Goal: Complete application form: Complete application form

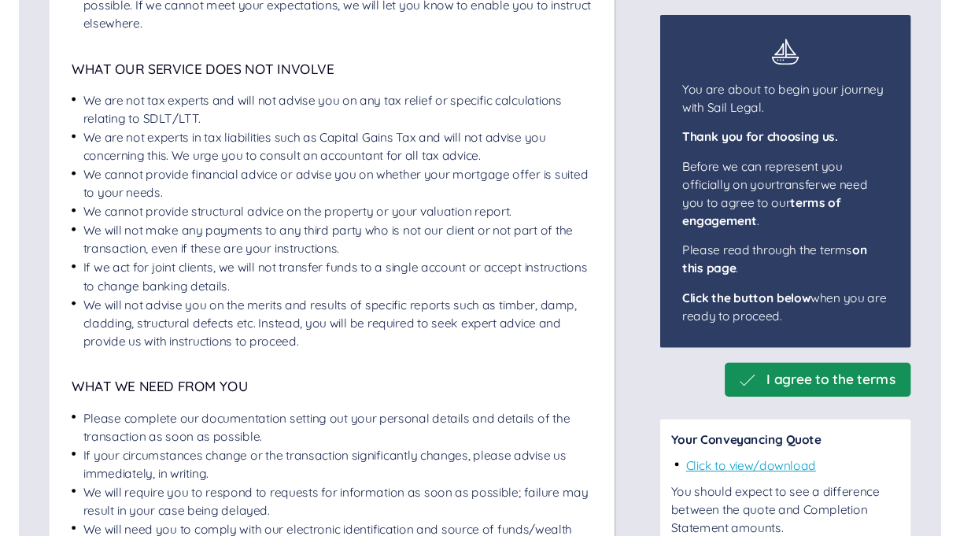
scroll to position [923, 0]
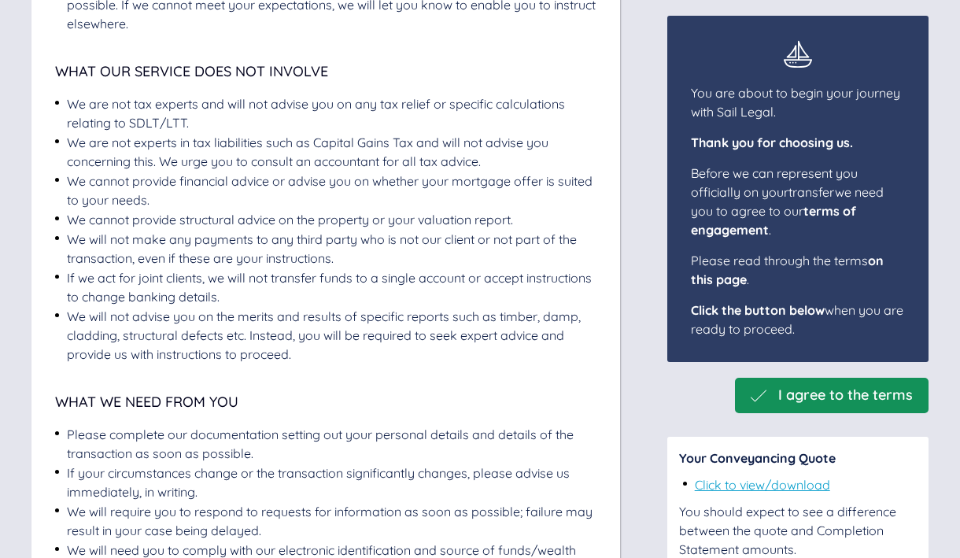
click at [769, 486] on link "Click to view/download" at bounding box center [762, 485] width 135 height 16
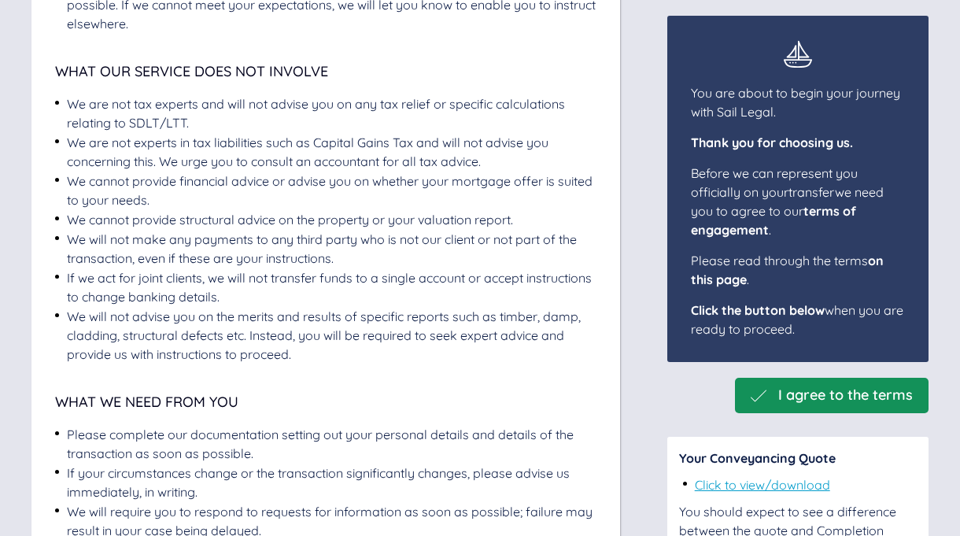
click at [828, 400] on span "I agree to the terms" at bounding box center [846, 395] width 135 height 17
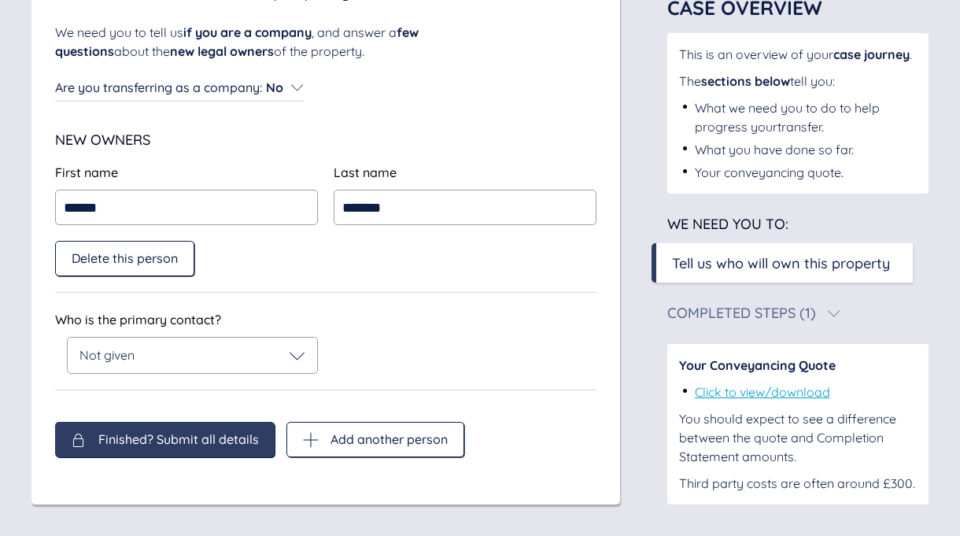
scroll to position [178, 0]
click at [151, 210] on input "******" at bounding box center [186, 207] width 263 height 35
click at [137, 259] on span "Delete this person" at bounding box center [125, 258] width 106 height 14
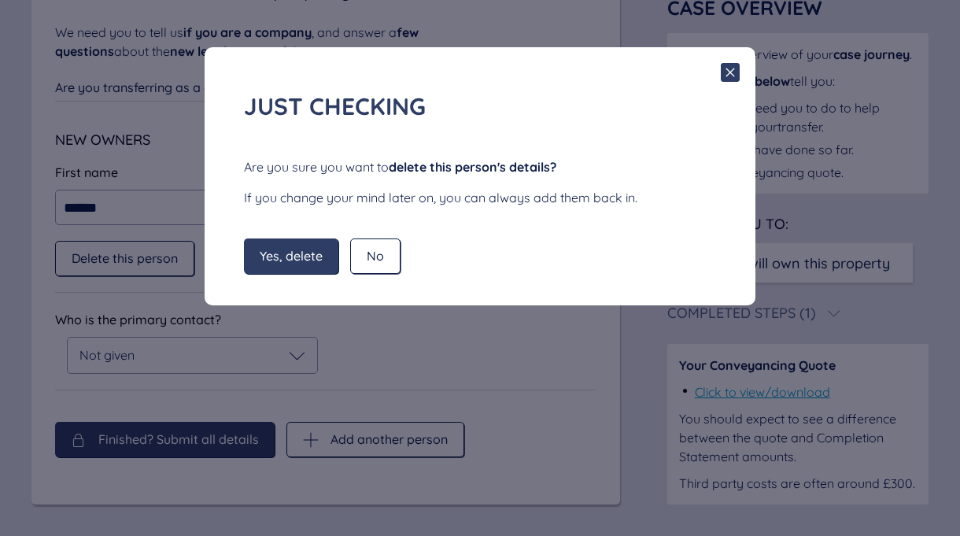
click at [732, 76] on icon at bounding box center [730, 72] width 19 height 19
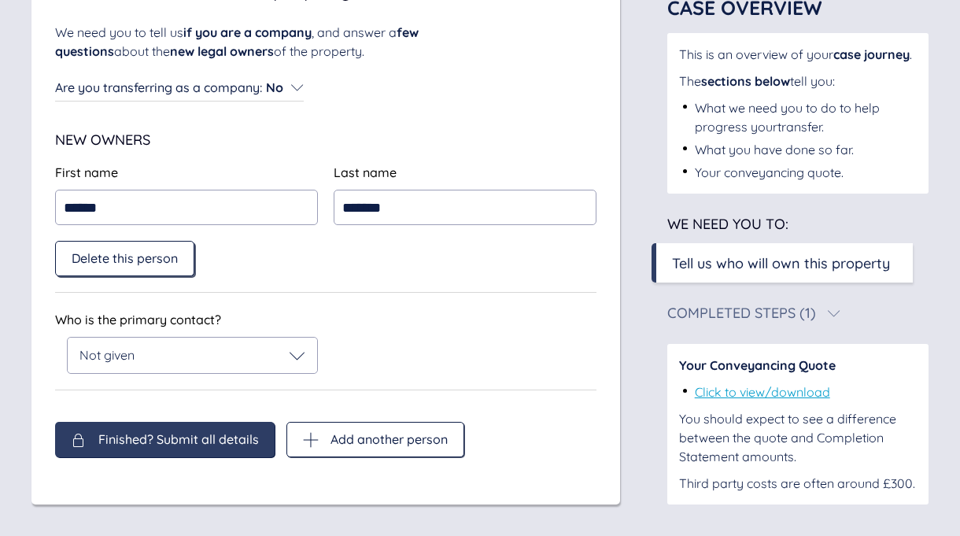
click at [130, 257] on span "Delete this person" at bounding box center [125, 258] width 106 height 14
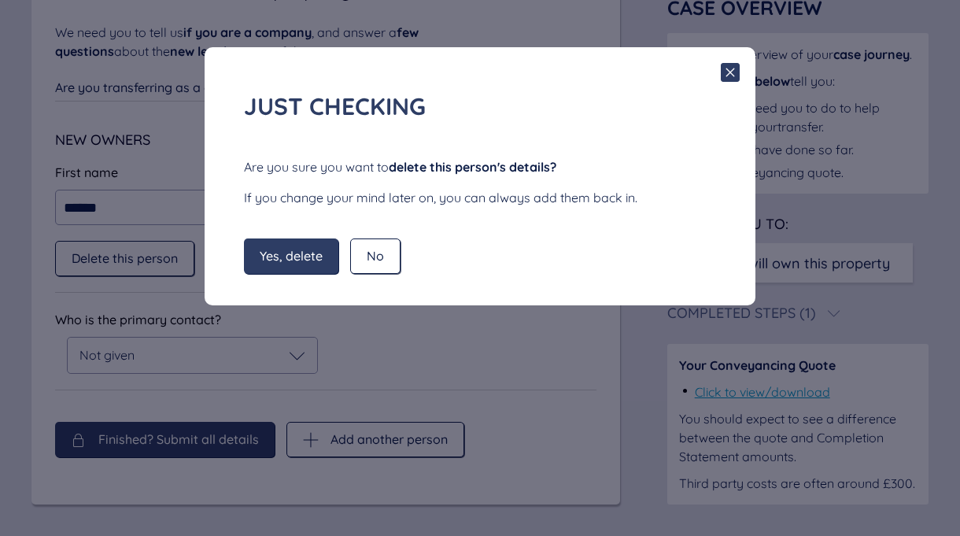
click at [297, 258] on span "Yes, delete" at bounding box center [291, 256] width 63 height 14
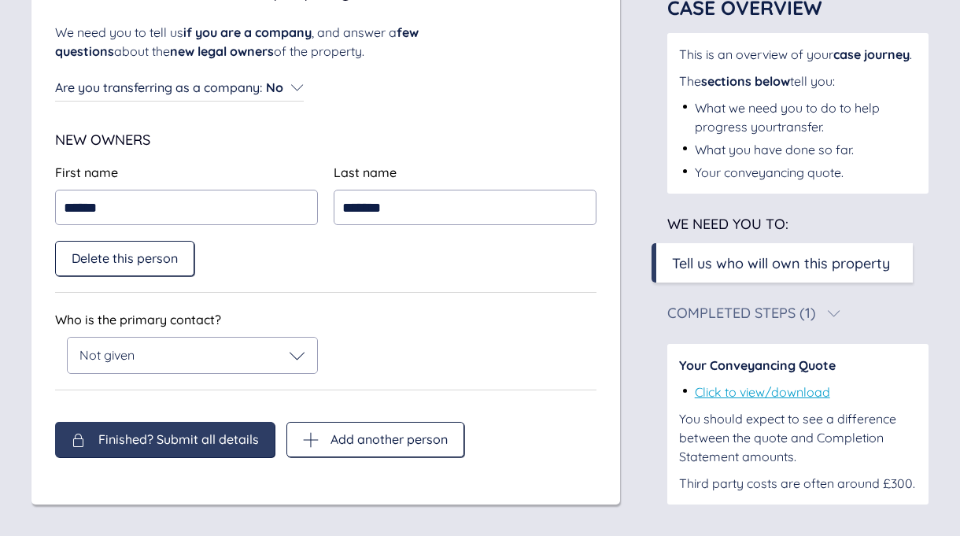
scroll to position [139, 0]
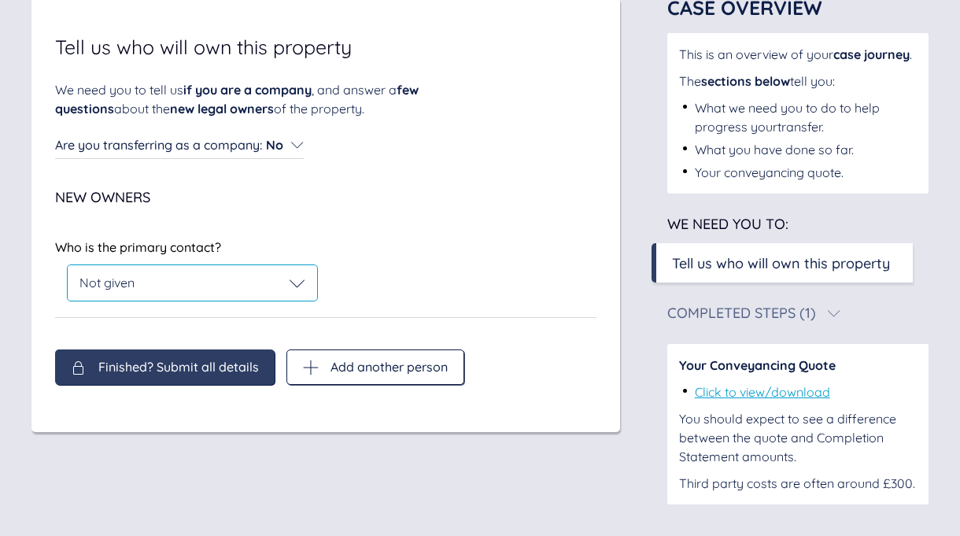
click at [294, 279] on icon at bounding box center [297, 283] width 15 height 8
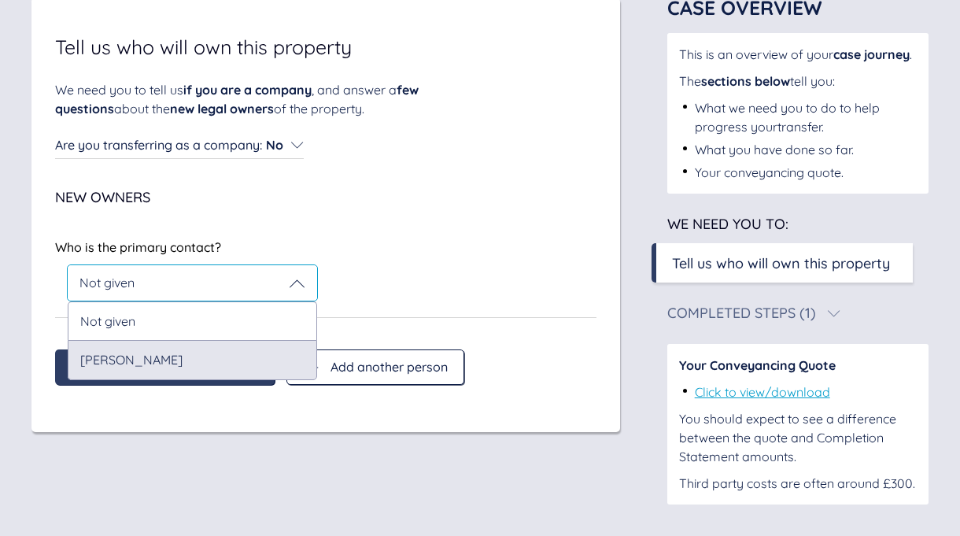
click at [202, 346] on div "[PERSON_NAME]" at bounding box center [193, 359] width 250 height 39
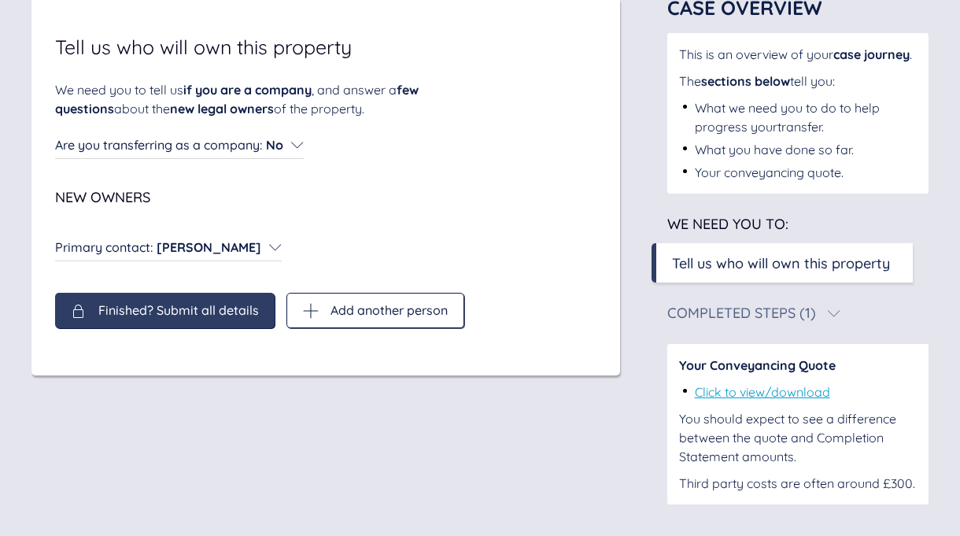
click at [176, 346] on div "Tell us who will own this property We need you to tell us if you are a company …" at bounding box center [325, 187] width 589 height 378
click at [177, 303] on span "Finished? Submit all details" at bounding box center [178, 310] width 161 height 14
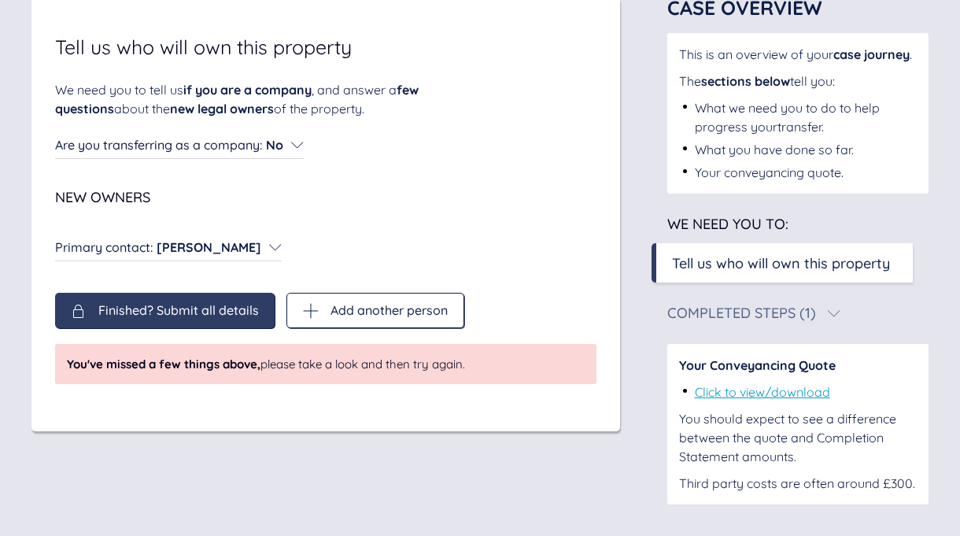
click at [282, 241] on icon at bounding box center [275, 247] width 13 height 13
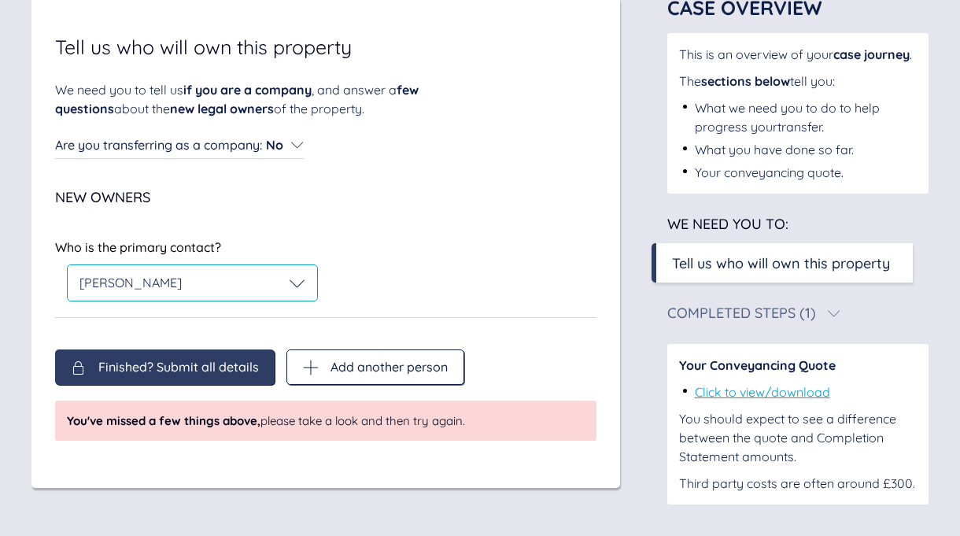
click at [248, 272] on div "[PERSON_NAME]" at bounding box center [193, 282] width 250 height 35
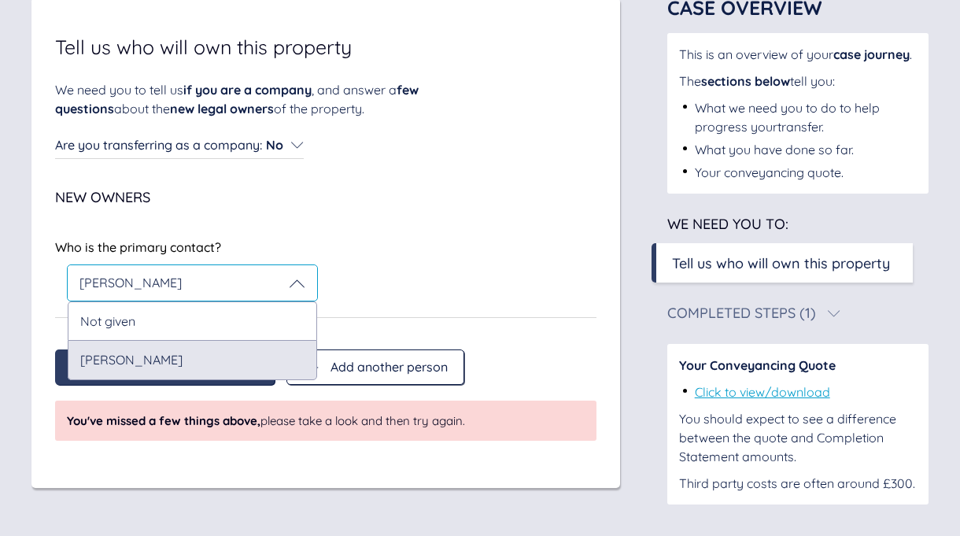
click at [183, 351] on div "[PERSON_NAME]" at bounding box center [193, 359] width 250 height 39
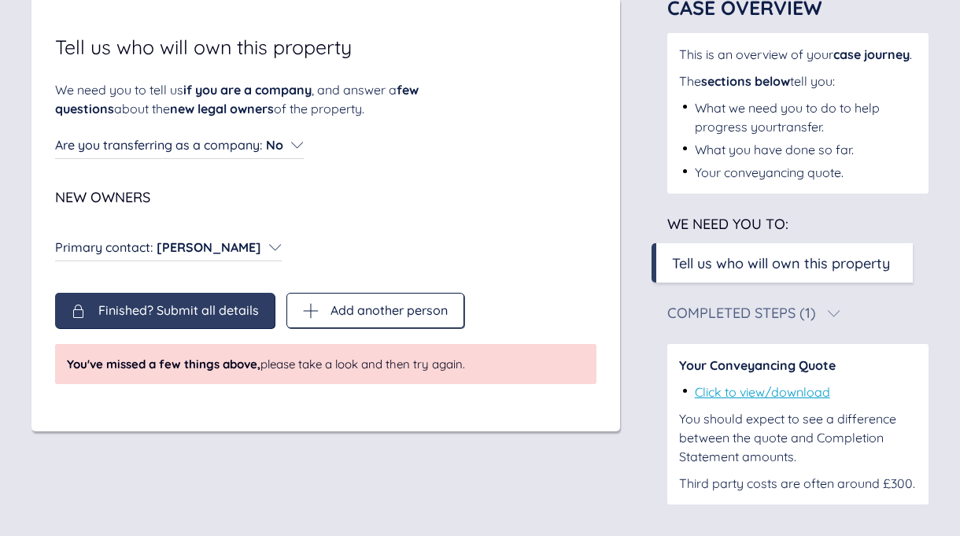
click at [303, 139] on icon at bounding box center [297, 145] width 13 height 13
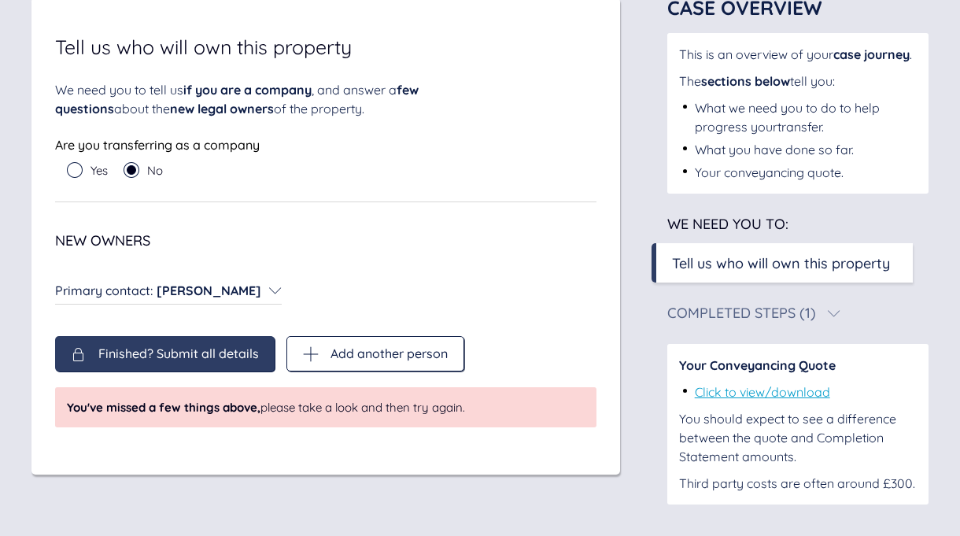
click at [168, 346] on span "Finished? Submit all details" at bounding box center [178, 353] width 161 height 14
click at [179, 346] on span "Finished? Submit all details" at bounding box center [178, 353] width 161 height 14
click at [357, 346] on span "Add another person" at bounding box center [389, 353] width 117 height 14
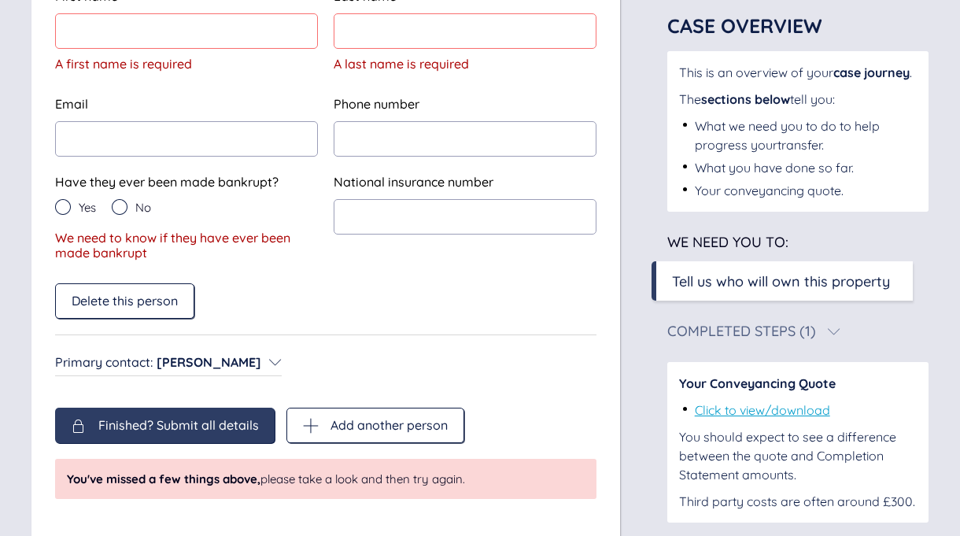
scroll to position [376, 0]
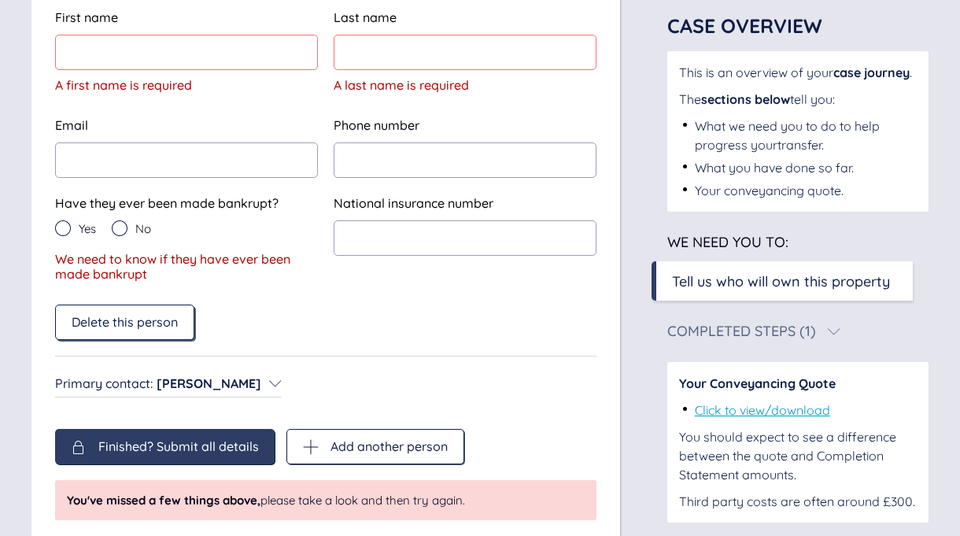
click at [129, 319] on span "Delete this person" at bounding box center [125, 322] width 106 height 14
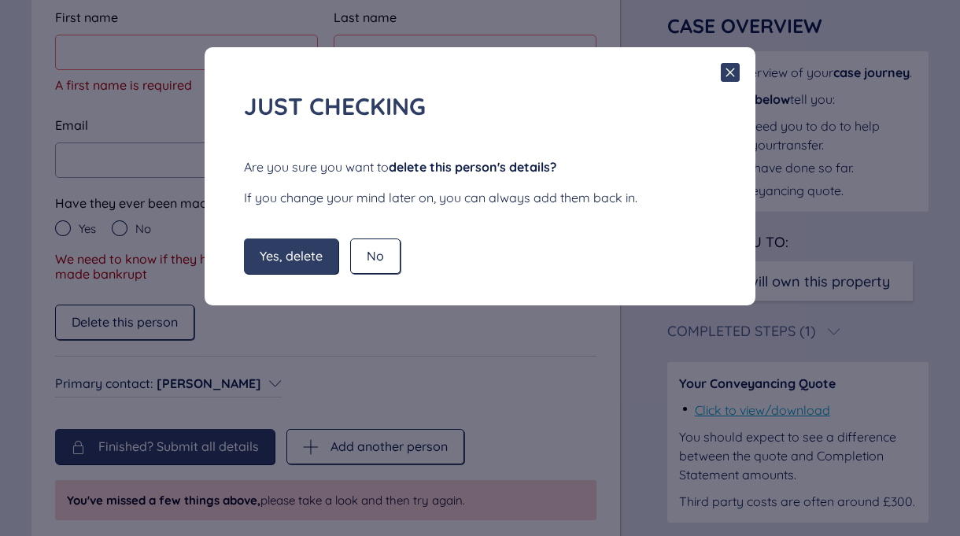
click at [304, 261] on span "Yes, delete" at bounding box center [291, 256] width 63 height 14
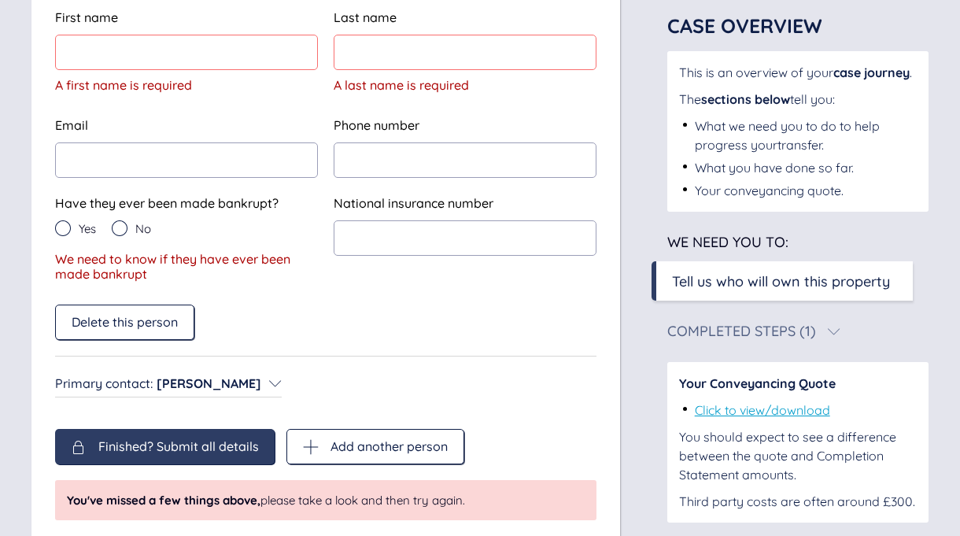
scroll to position [139, 0]
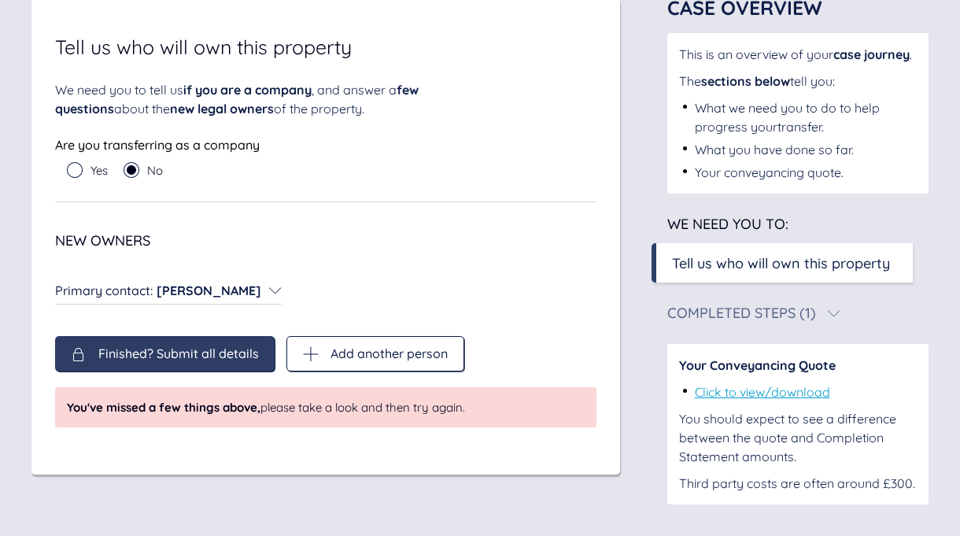
click at [154, 346] on span "Finished? Submit all details" at bounding box center [178, 353] width 161 height 14
click at [133, 170] on circle at bounding box center [132, 170] width 9 height 9
click at [278, 291] on div "Primary contact : [PERSON_NAME] Primary contact : [PERSON_NAME]" at bounding box center [168, 290] width 227 height 19
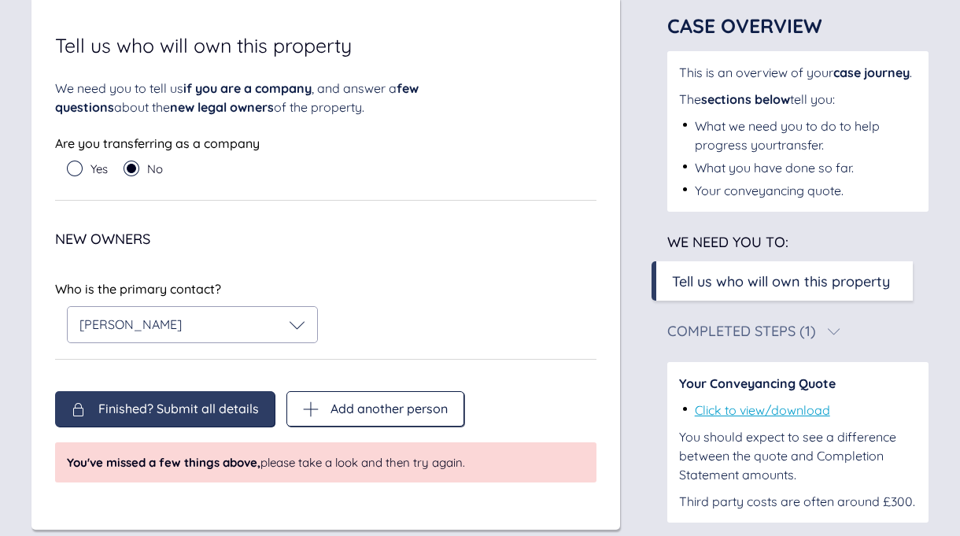
scroll to position [124, 0]
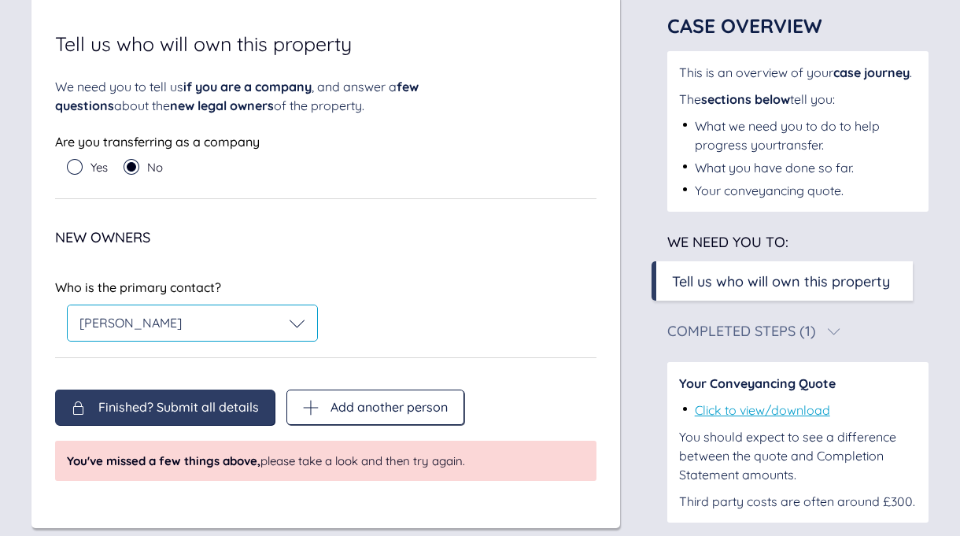
click at [250, 324] on div "[PERSON_NAME]" at bounding box center [193, 324] width 226 height 16
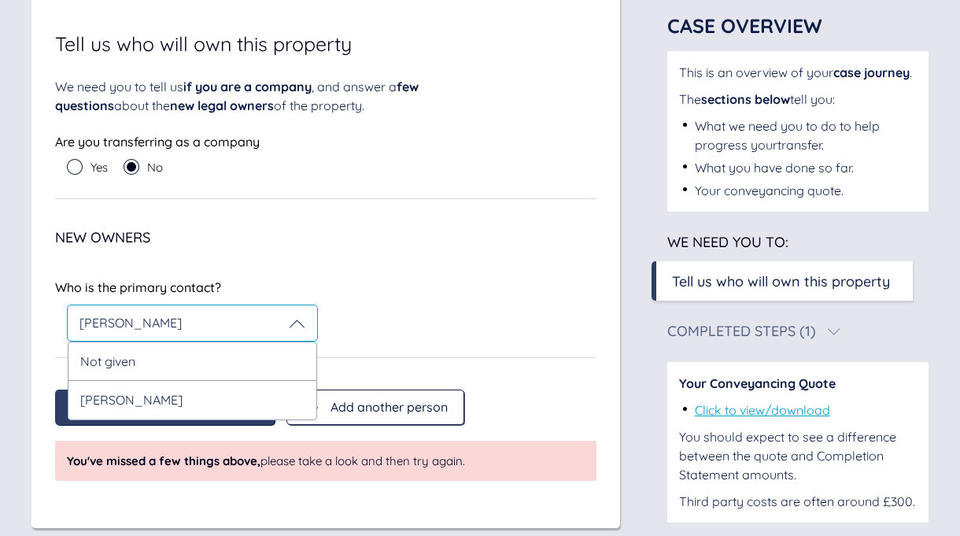
click at [199, 405] on div "[PERSON_NAME]" at bounding box center [193, 399] width 250 height 39
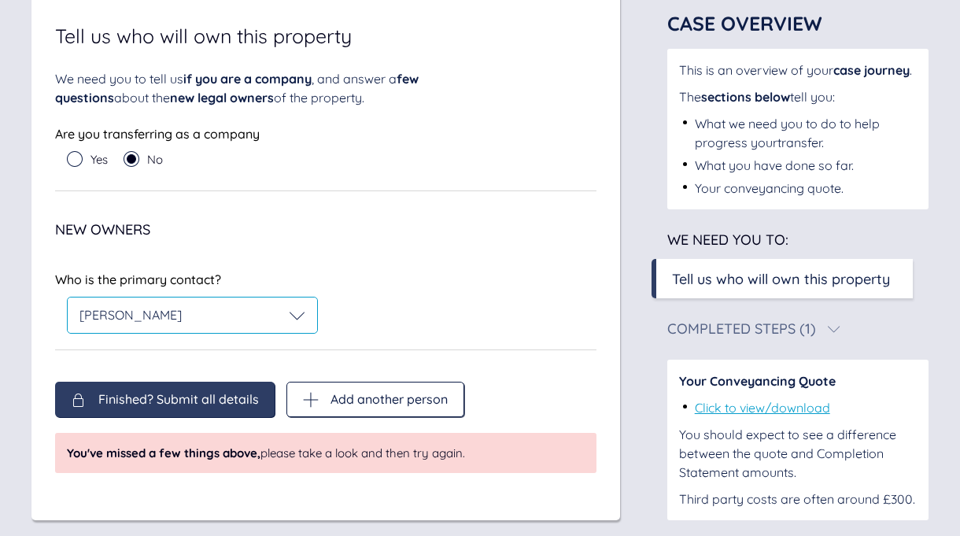
scroll to position [127, 0]
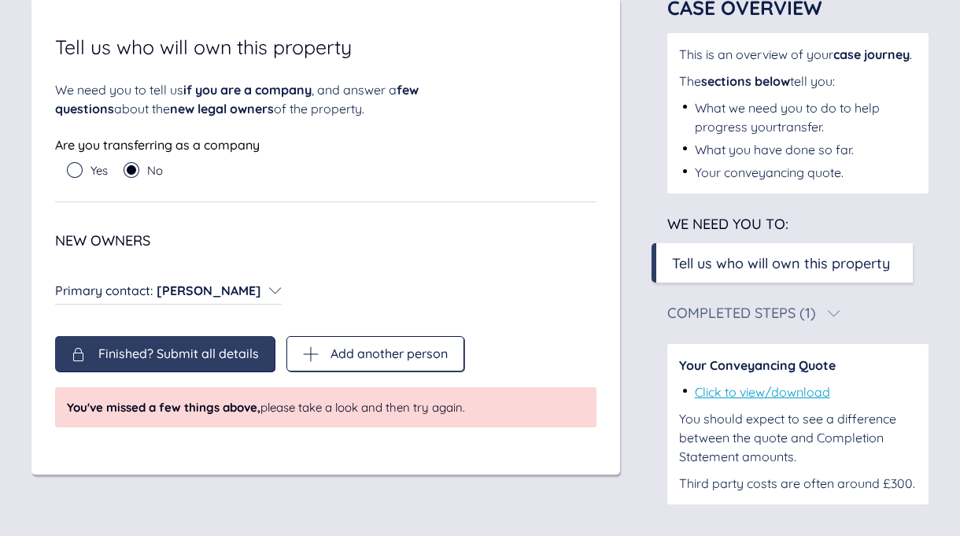
click at [160, 404] on div "Finished? Submit all details Add another person Finished? Submit all details Ad…" at bounding box center [326, 381] width 542 height 91
click at [96, 346] on div "Finished? Submit all details" at bounding box center [165, 354] width 188 height 16
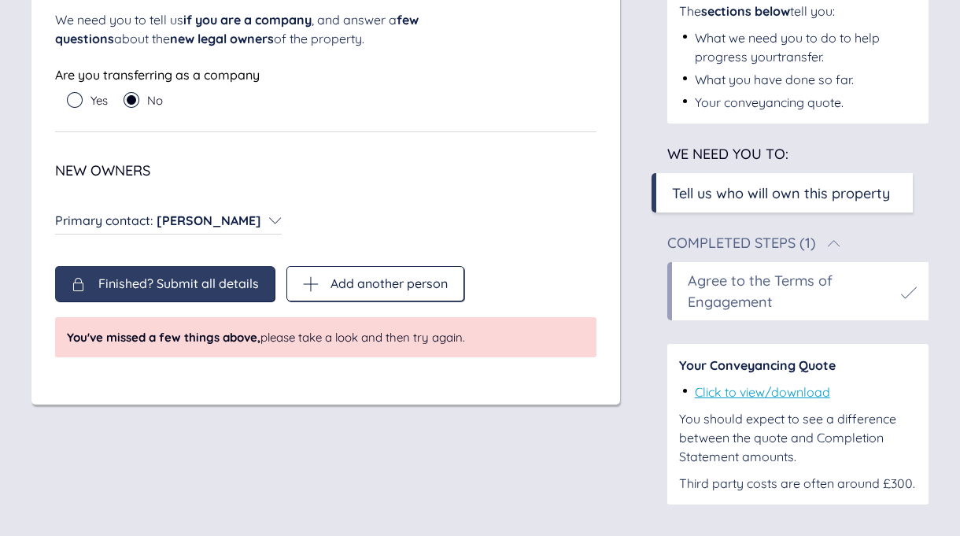
scroll to position [209, 0]
click at [97, 276] on div "Finished? Submit all details" at bounding box center [165, 284] width 188 height 16
click at [282, 214] on icon at bounding box center [275, 220] width 13 height 13
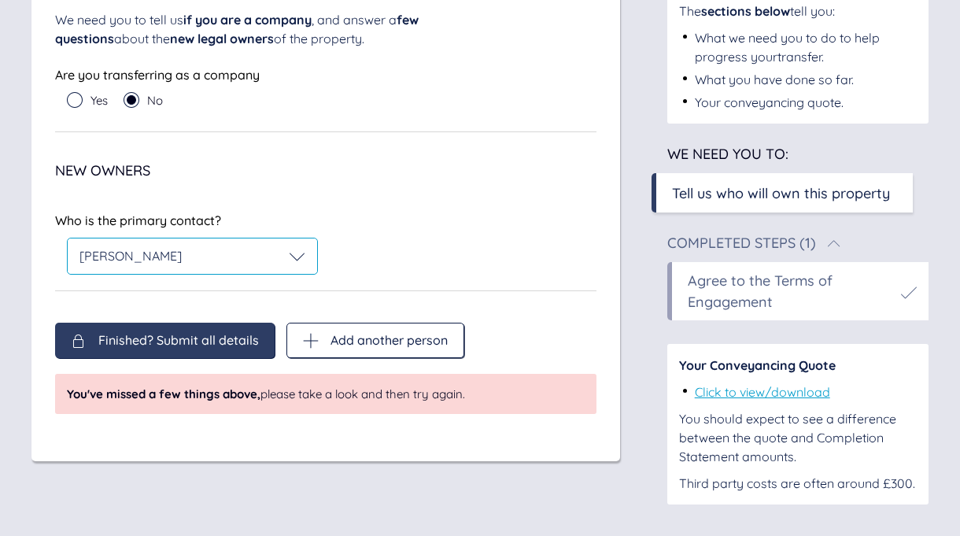
click at [305, 239] on div "[PERSON_NAME]" at bounding box center [193, 256] width 250 height 35
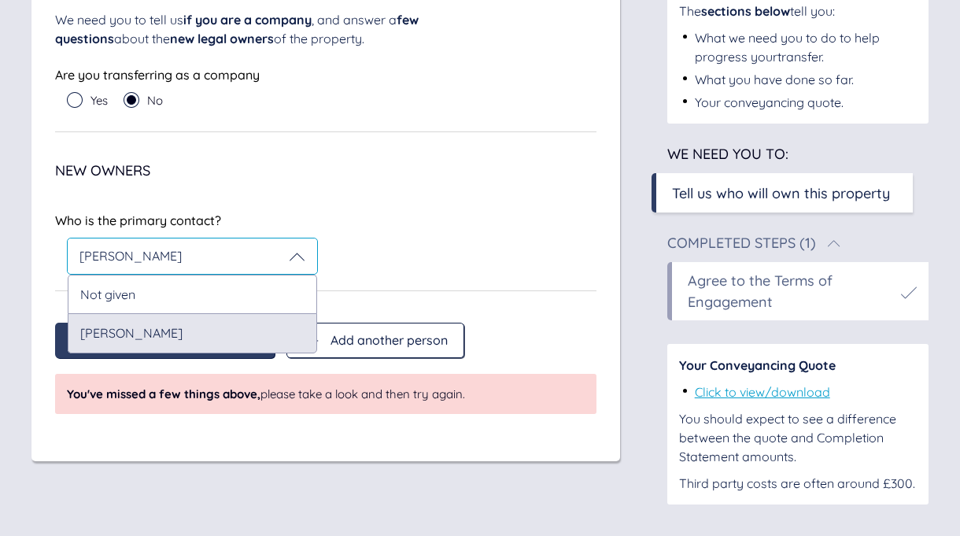
click at [187, 315] on div "[PERSON_NAME]" at bounding box center [193, 332] width 250 height 39
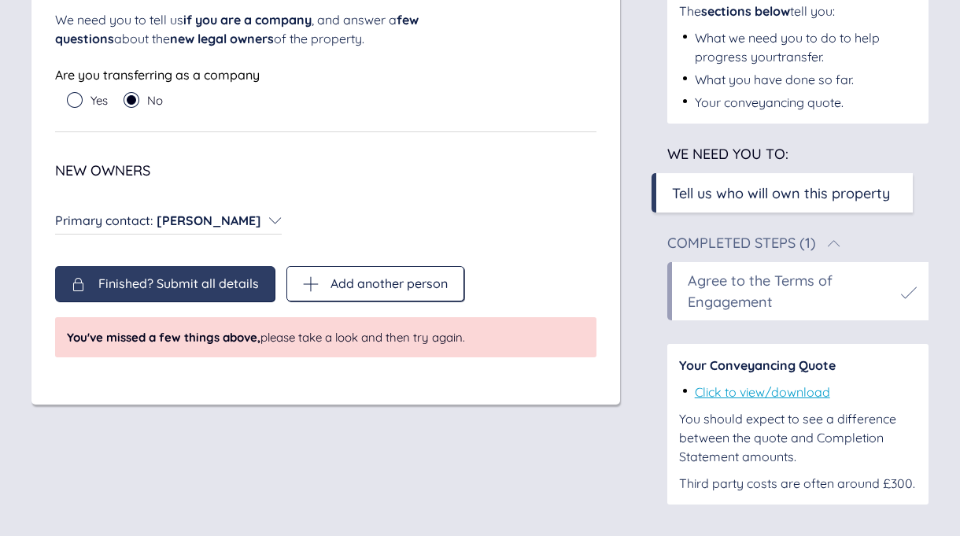
click at [135, 322] on div "Finished? Submit all details Add another person Finished? Submit all details Ad…" at bounding box center [326, 311] width 542 height 91
click at [80, 276] on icon at bounding box center [79, 284] width 16 height 16
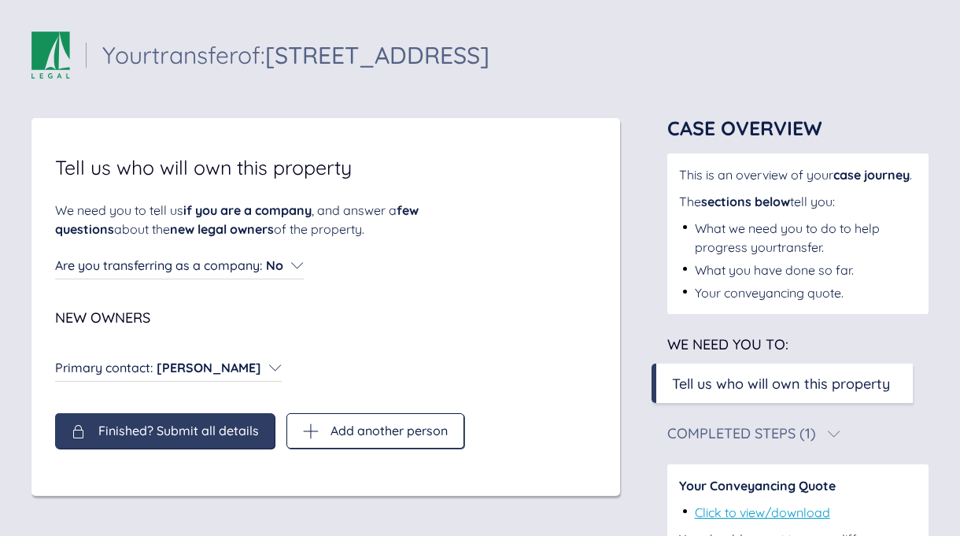
click at [105, 428] on span "Finished? Submit all details" at bounding box center [178, 431] width 161 height 14
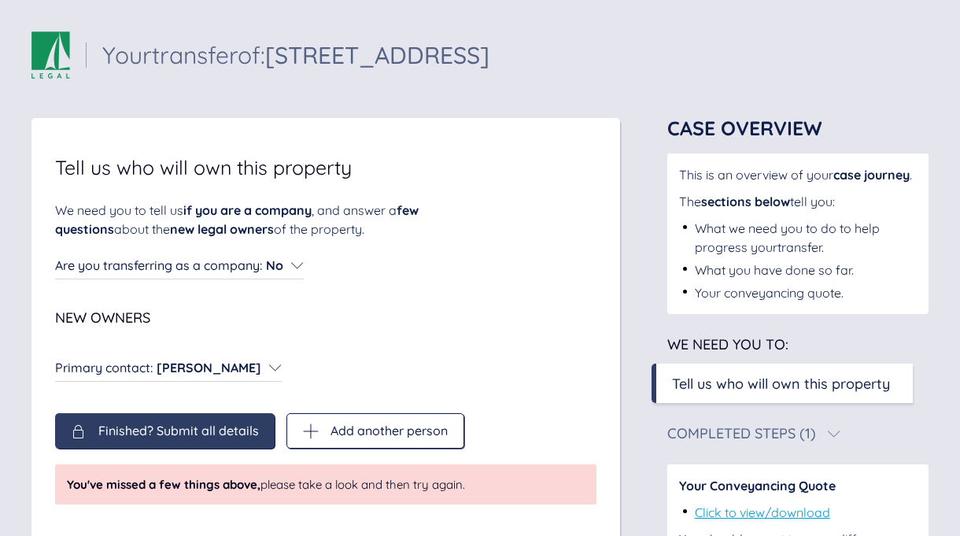
click at [282, 375] on div "Primary contact : [PERSON_NAME] Primary contact : [PERSON_NAME]" at bounding box center [168, 367] width 227 height 19
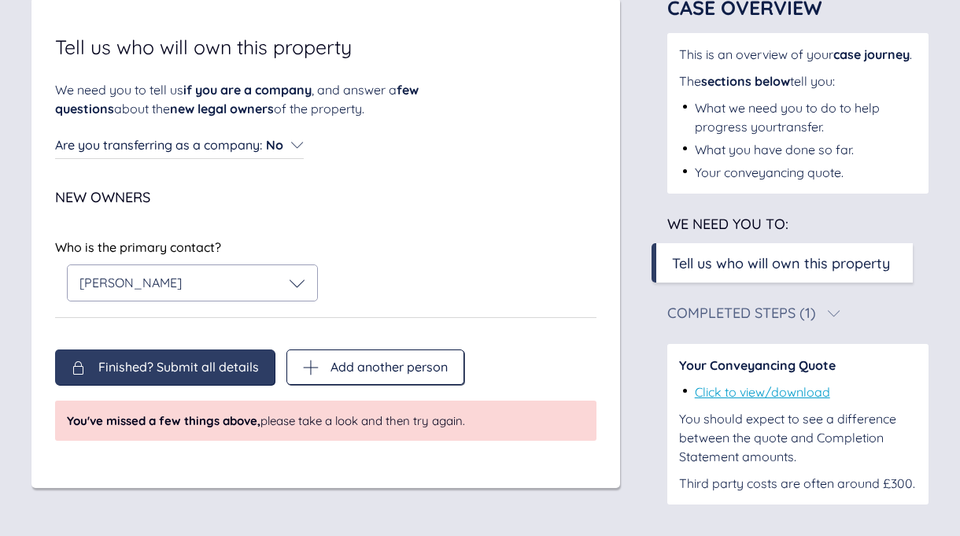
scroll to position [139, 0]
click at [150, 360] on span "Finished? Submit all details" at bounding box center [178, 367] width 161 height 14
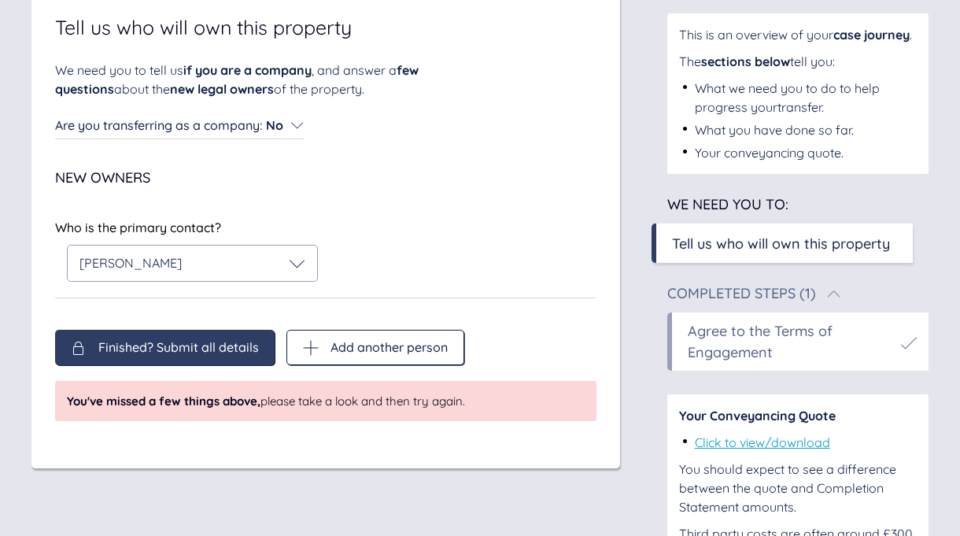
scroll to position [142, 0]
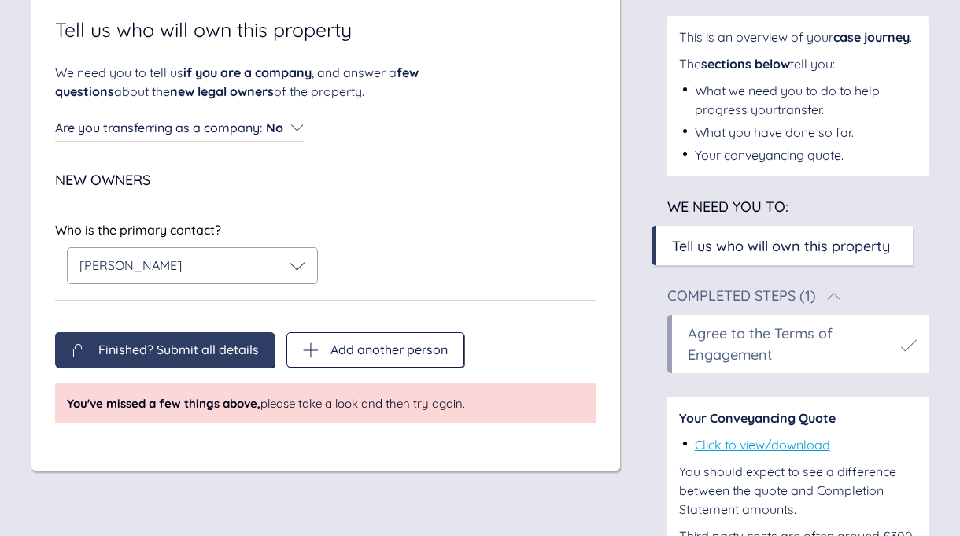
click at [797, 353] on div "Agree to the Terms of Engagement" at bounding box center [790, 344] width 205 height 43
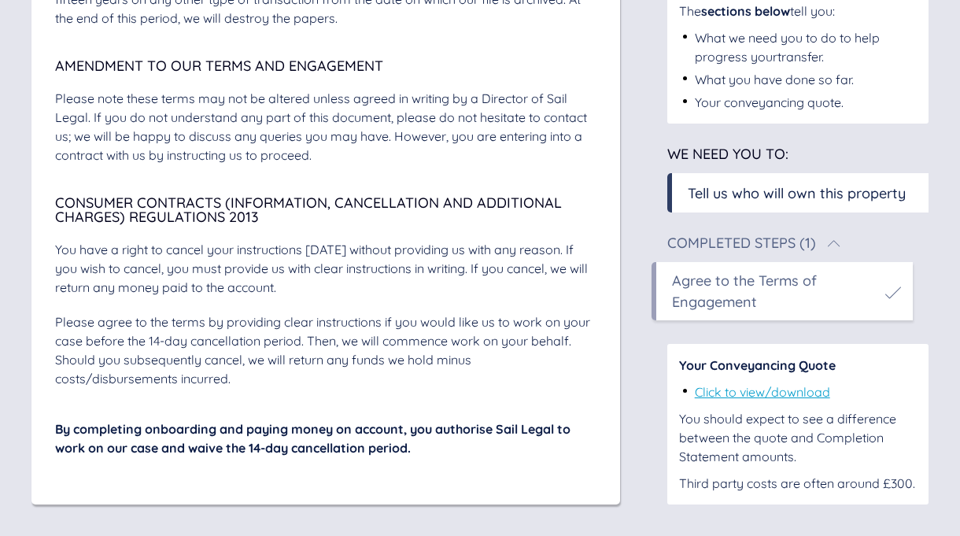
scroll to position [5714, 0]
click at [869, 297] on div "Agree to the Terms of Engagement" at bounding box center [774, 291] width 205 height 43
click at [887, 293] on icon at bounding box center [894, 293] width 16 height 16
click at [772, 197] on div "Tell us who will own this property" at bounding box center [797, 193] width 218 height 21
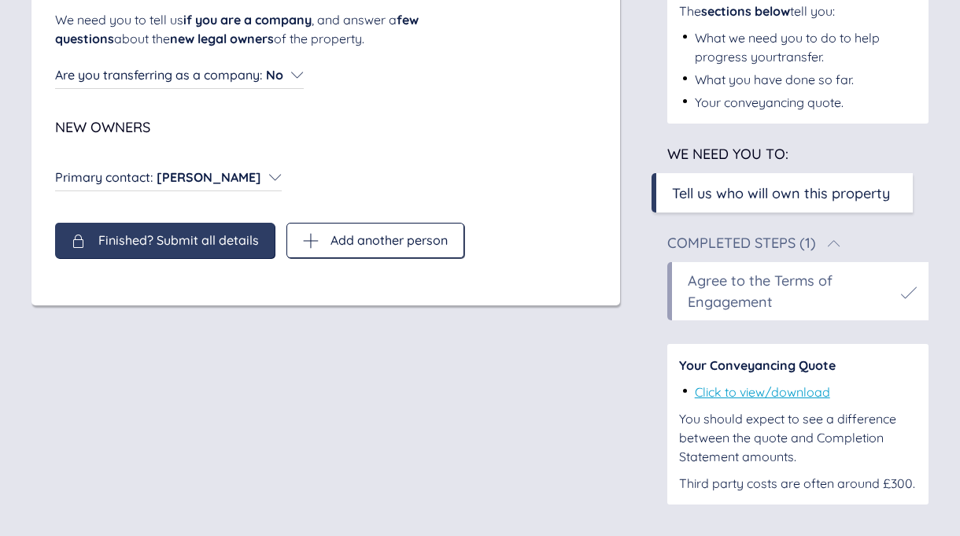
click at [157, 233] on span "Finished? Submit all details" at bounding box center [178, 240] width 161 height 14
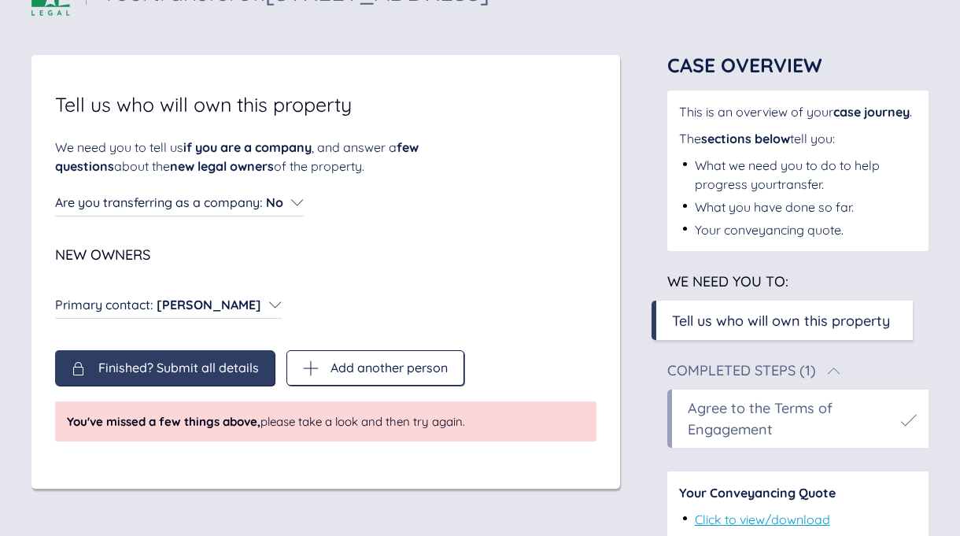
scroll to position [65, 0]
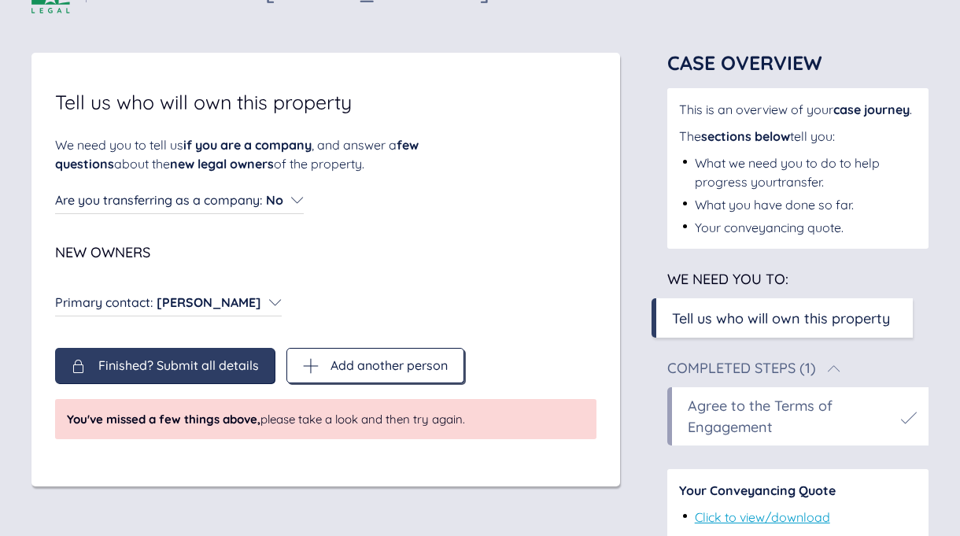
click at [390, 364] on span "Add another person" at bounding box center [389, 365] width 117 height 14
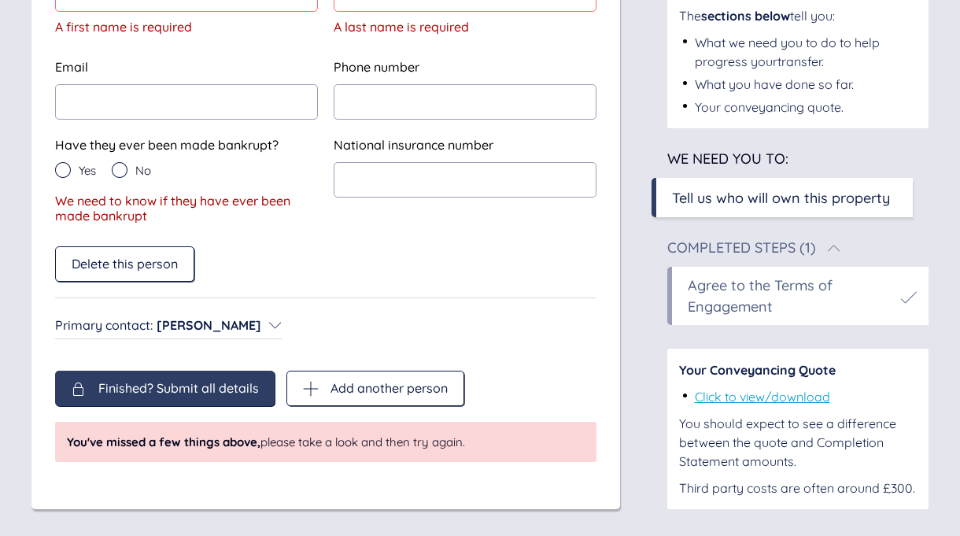
scroll to position [394, 0]
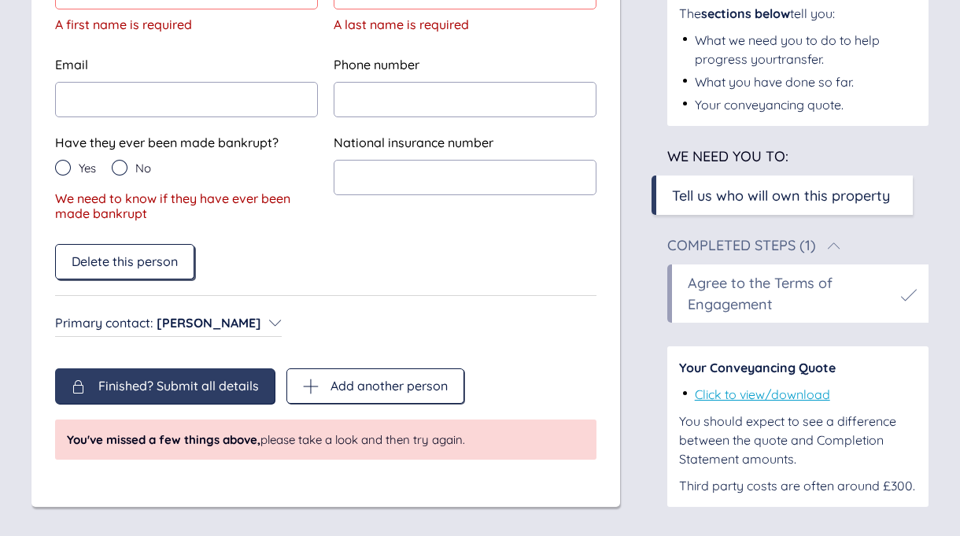
click at [135, 257] on span "Delete this person" at bounding box center [125, 261] width 106 height 14
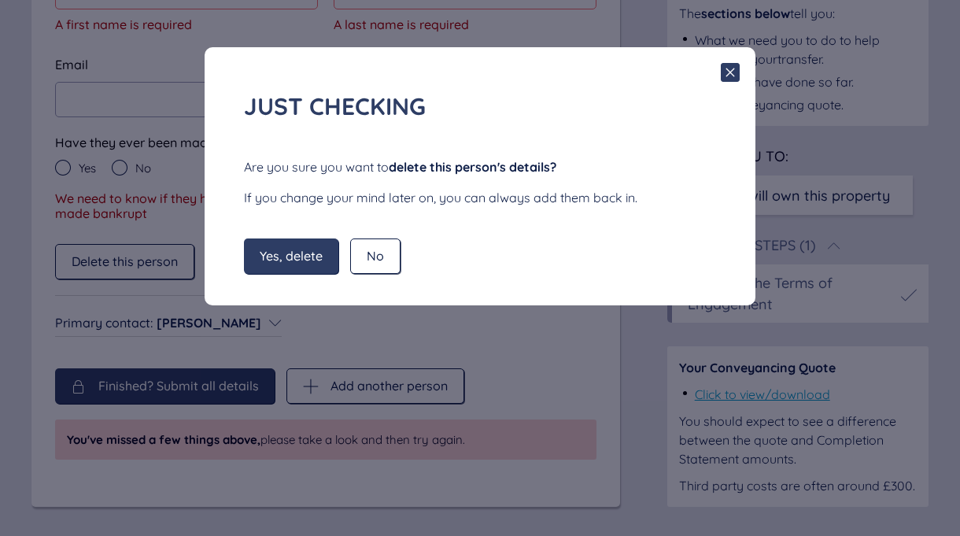
click at [290, 253] on span "Yes, delete" at bounding box center [291, 256] width 63 height 14
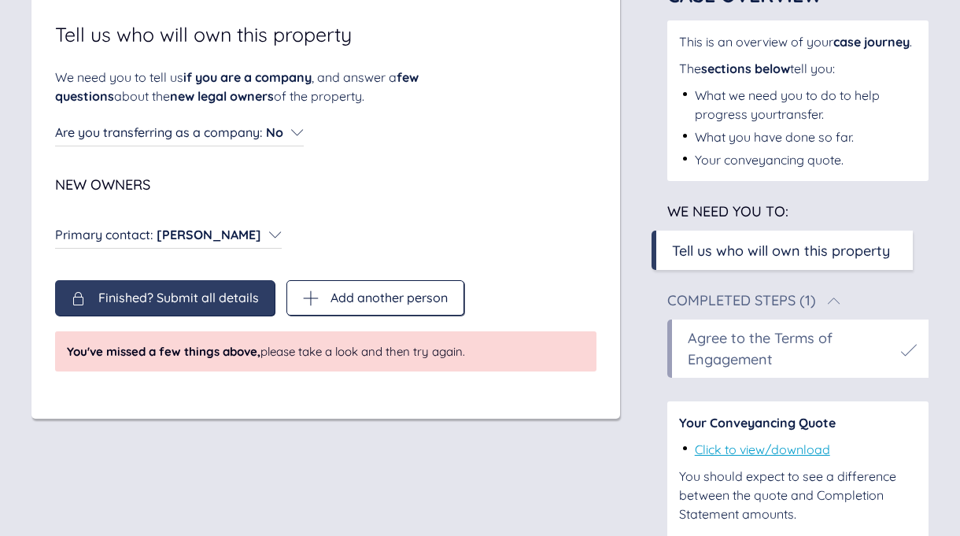
scroll to position [134, 0]
click at [290, 131] on div "Are you transferring as a company : No Are you transferring as a company : No" at bounding box center [179, 131] width 249 height 19
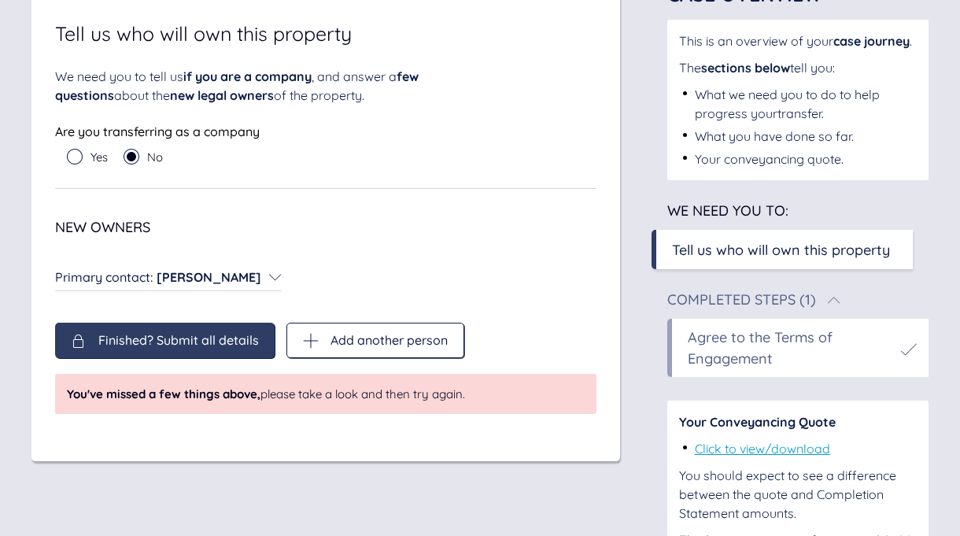
click at [128, 159] on icon at bounding box center [132, 157] width 16 height 16
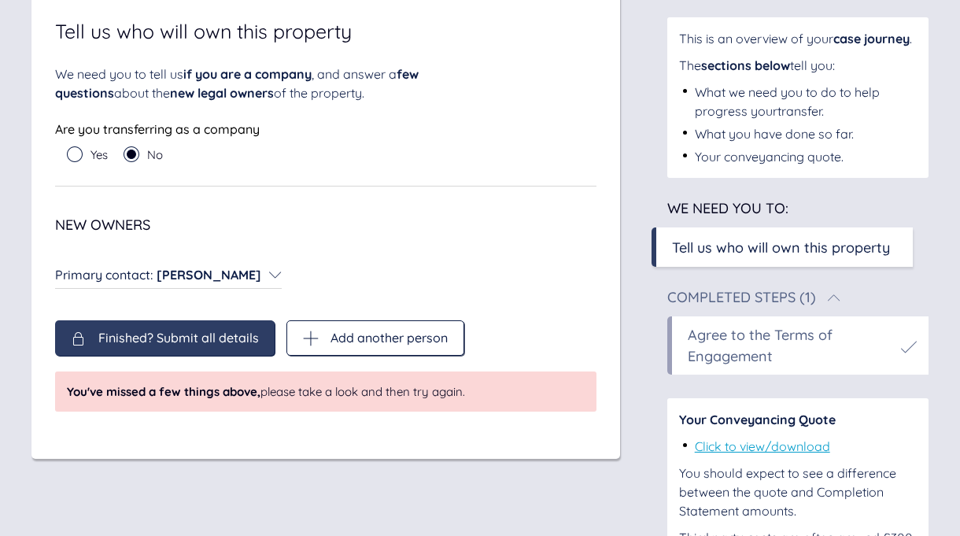
scroll to position [119, 0]
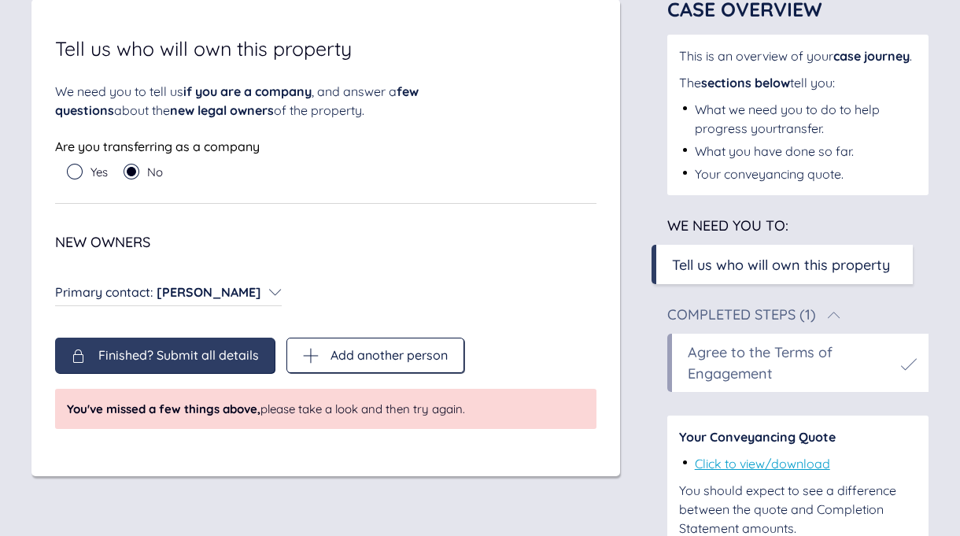
click at [240, 294] on span "[PERSON_NAME]" at bounding box center [209, 292] width 105 height 16
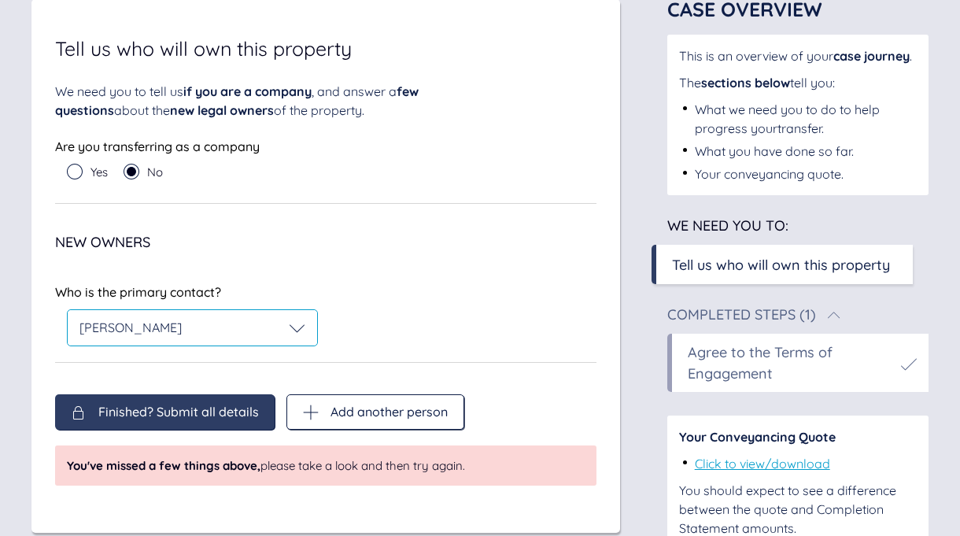
click at [216, 333] on div "[PERSON_NAME]" at bounding box center [193, 328] width 226 height 16
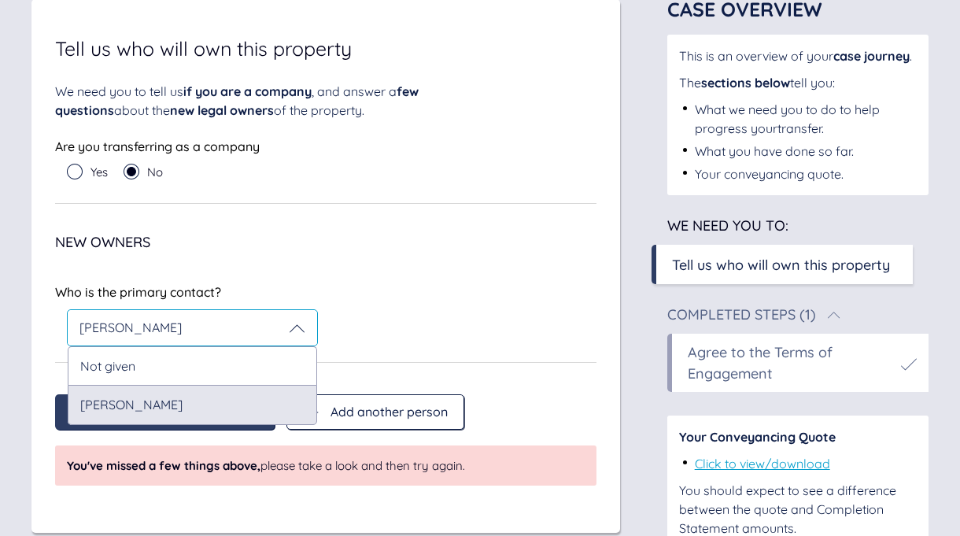
click at [203, 400] on div "[PERSON_NAME]" at bounding box center [193, 404] width 250 height 39
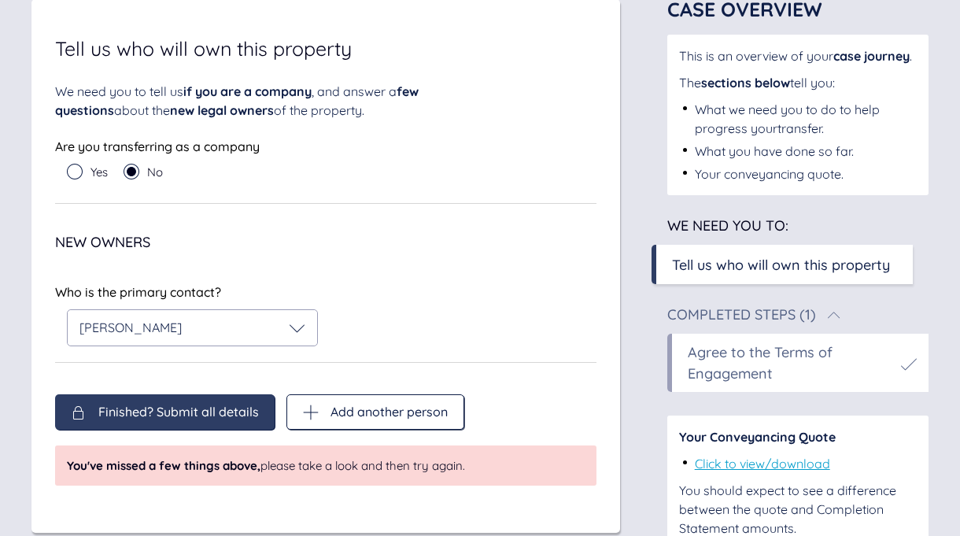
click at [113, 407] on div "Finished? Submit all details Add another person Finished? Submit all details Ad…" at bounding box center [326, 439] width 542 height 91
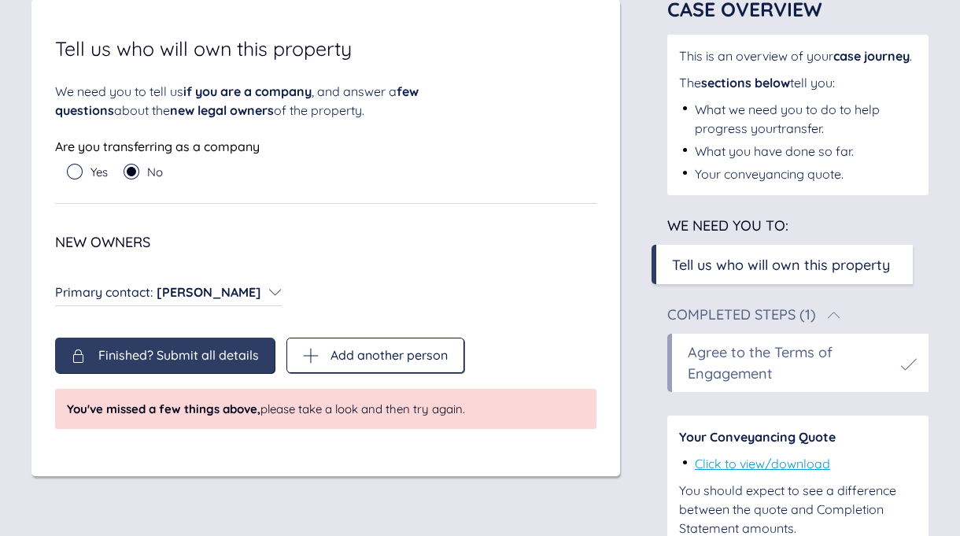
click at [126, 357] on span "Finished? Submit all details" at bounding box center [178, 355] width 161 height 14
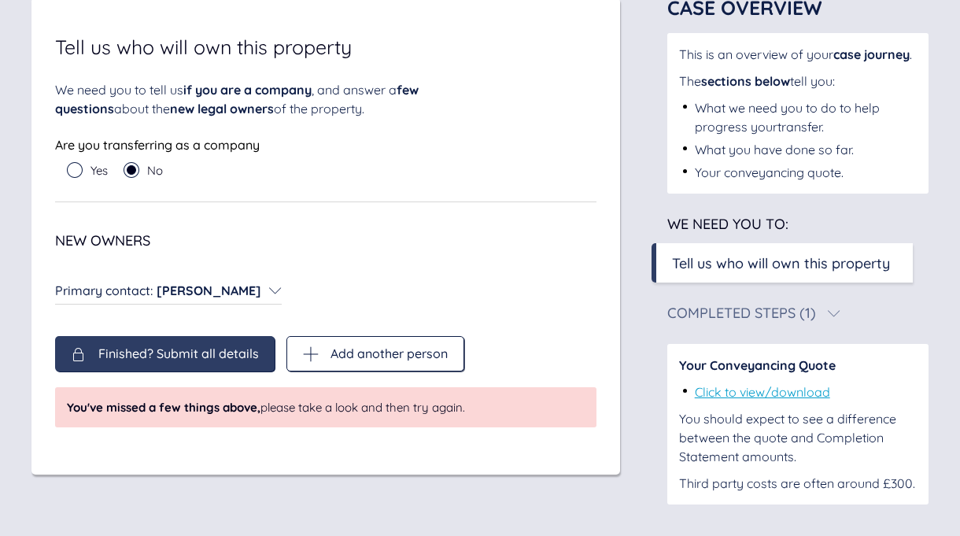
scroll to position [140, 0]
click at [77, 162] on icon at bounding box center [75, 170] width 16 height 16
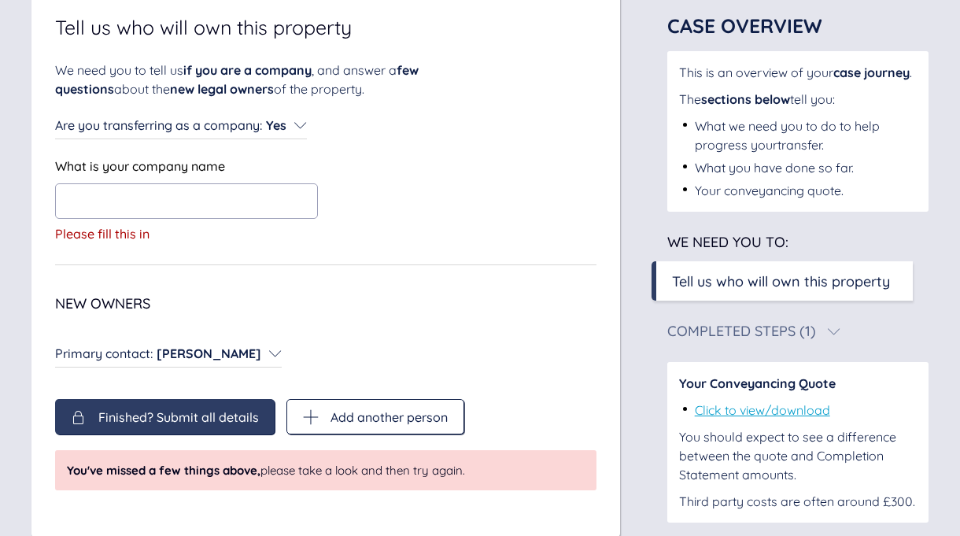
scroll to position [139, 0]
click at [298, 123] on icon at bounding box center [300, 126] width 13 height 13
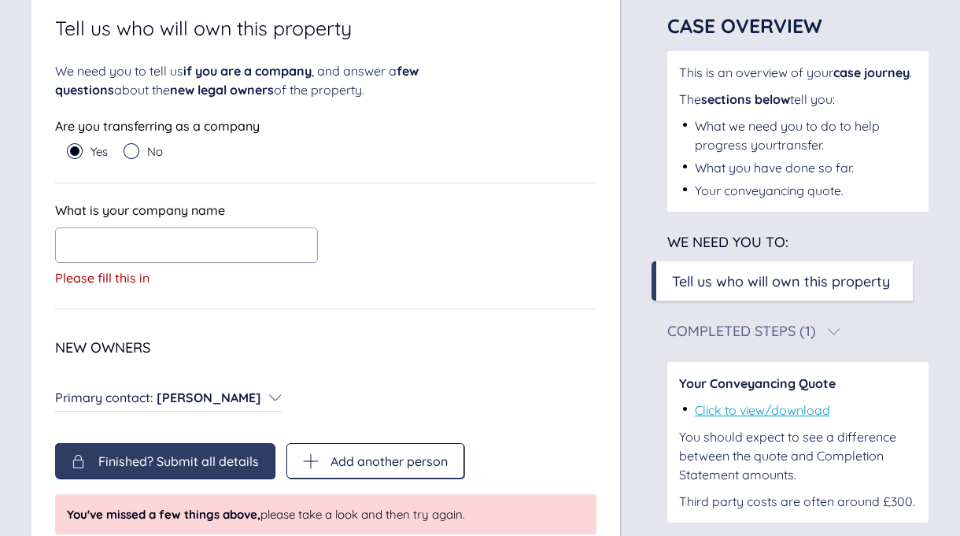
click at [138, 150] on icon at bounding box center [132, 151] width 16 height 16
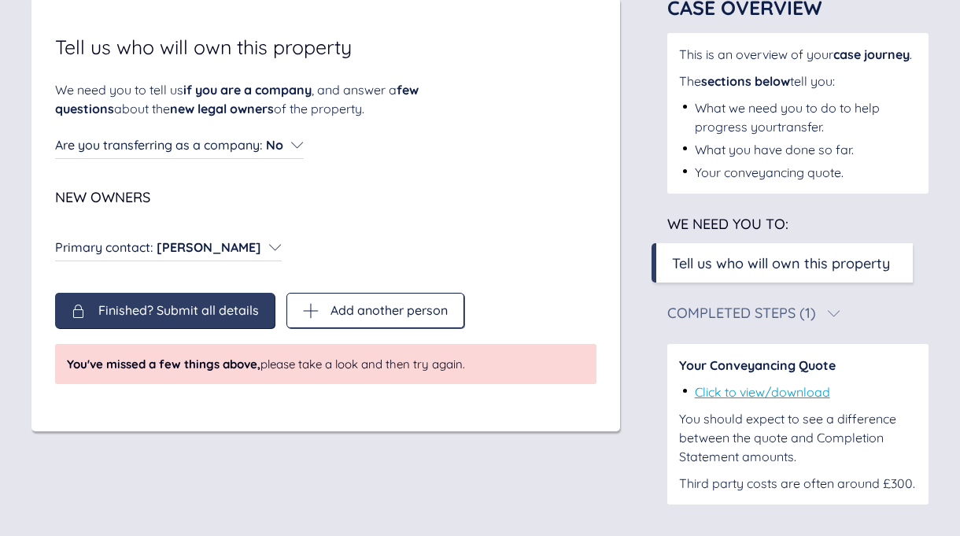
click at [364, 356] on span "You've missed a few things above, please take a look and then try again." at bounding box center [266, 364] width 398 height 17
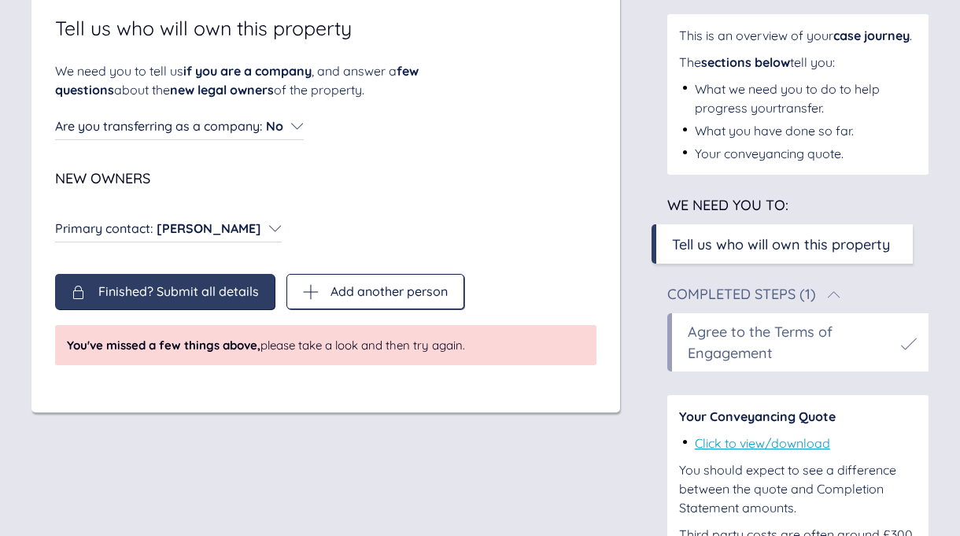
click at [847, 351] on div "Agree to the Terms of Engagement" at bounding box center [790, 342] width 205 height 43
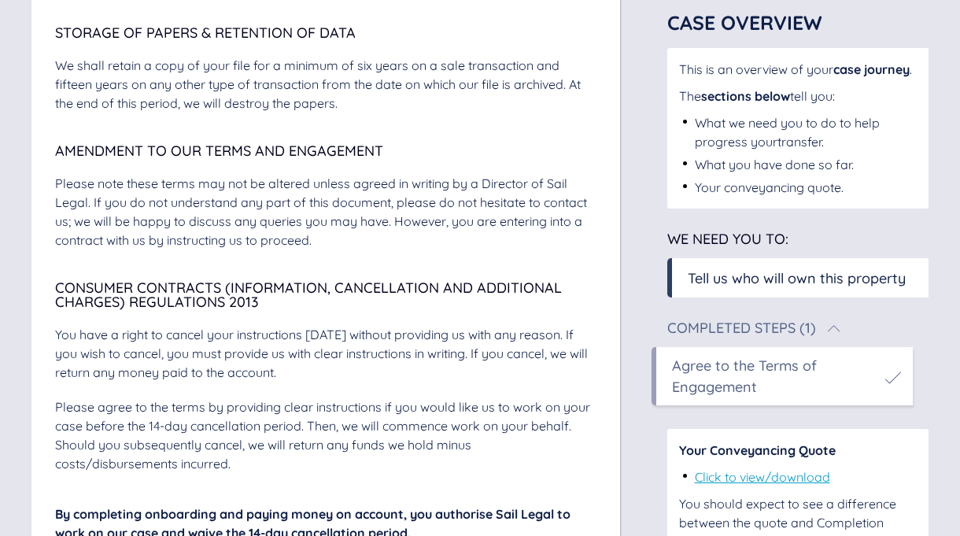
scroll to position [5629, 0]
click at [813, 272] on div "Tell us who will own this property" at bounding box center [797, 278] width 218 height 21
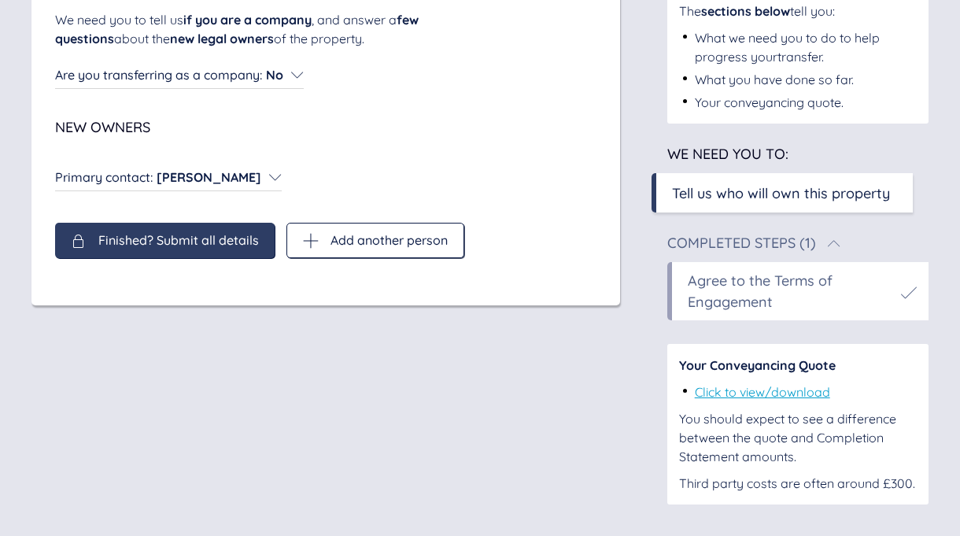
scroll to position [209, 0]
click at [175, 233] on span "Finished? Submit all details" at bounding box center [178, 240] width 161 height 14
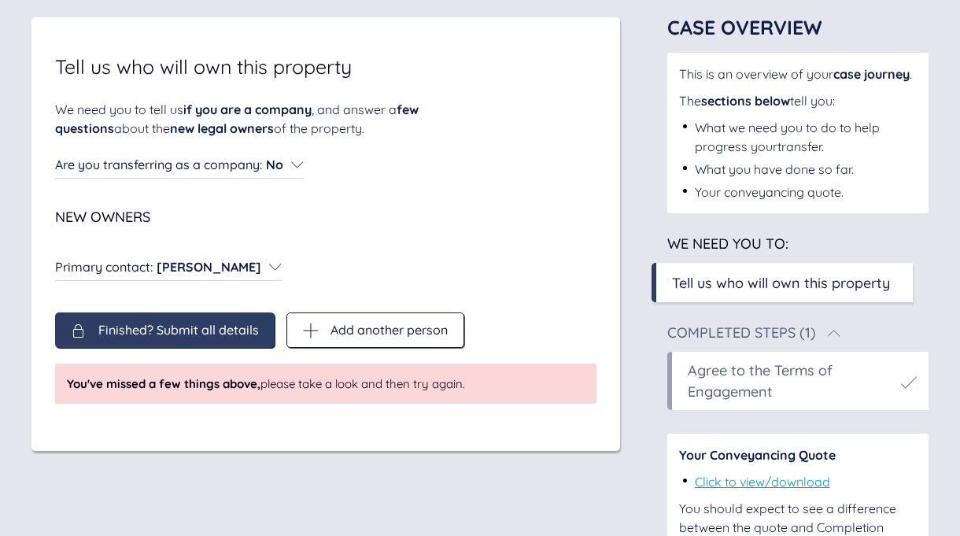
scroll to position [102, 0]
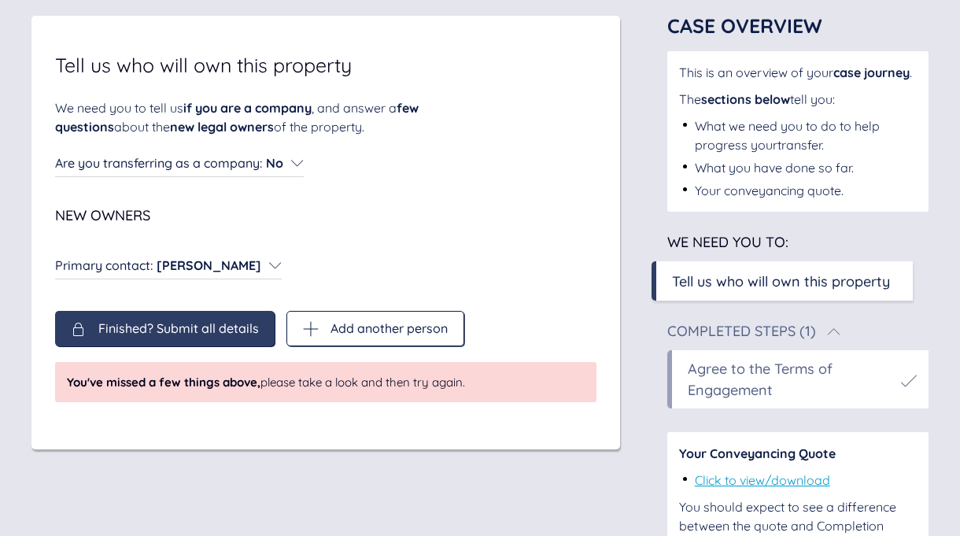
click at [753, 292] on div "Tell us who will own this property" at bounding box center [781, 281] width 218 height 21
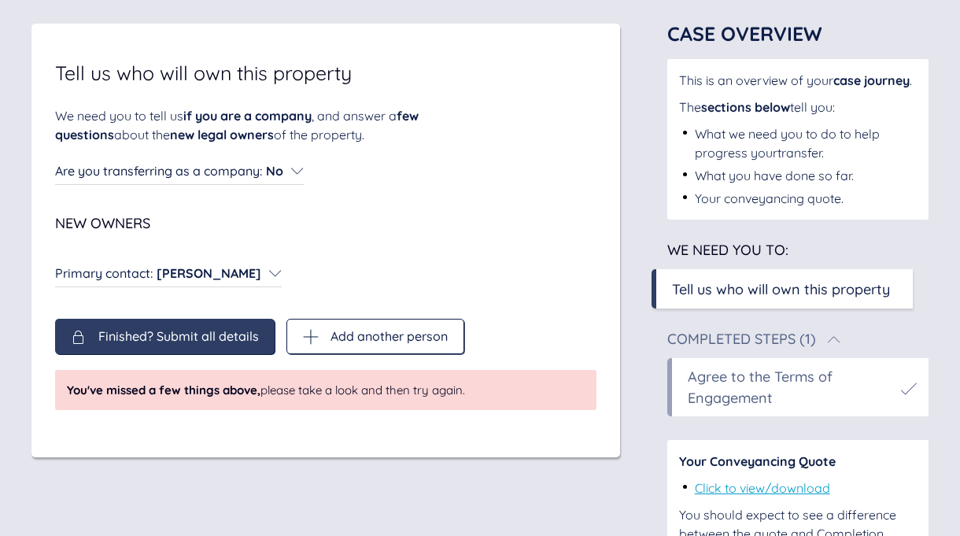
scroll to position [120, 0]
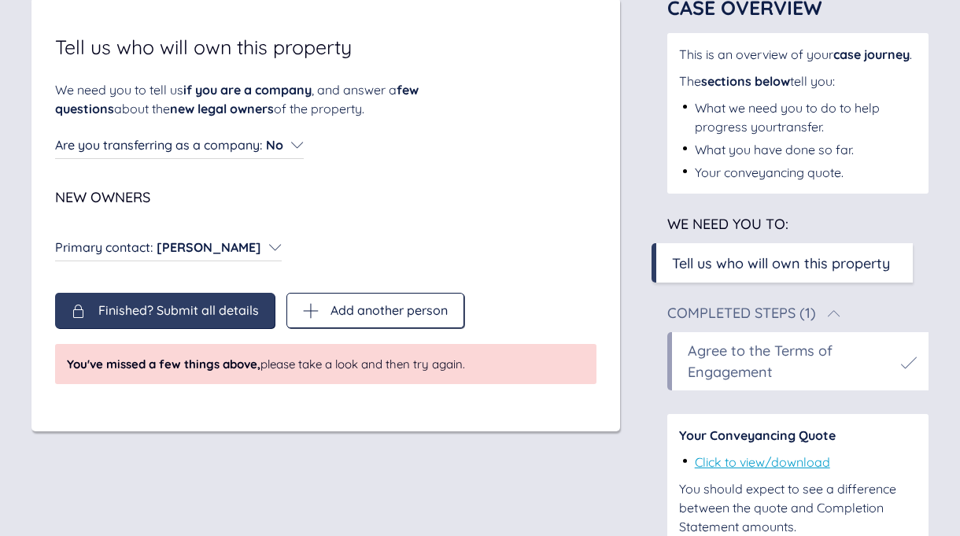
click at [282, 244] on icon at bounding box center [275, 247] width 13 height 13
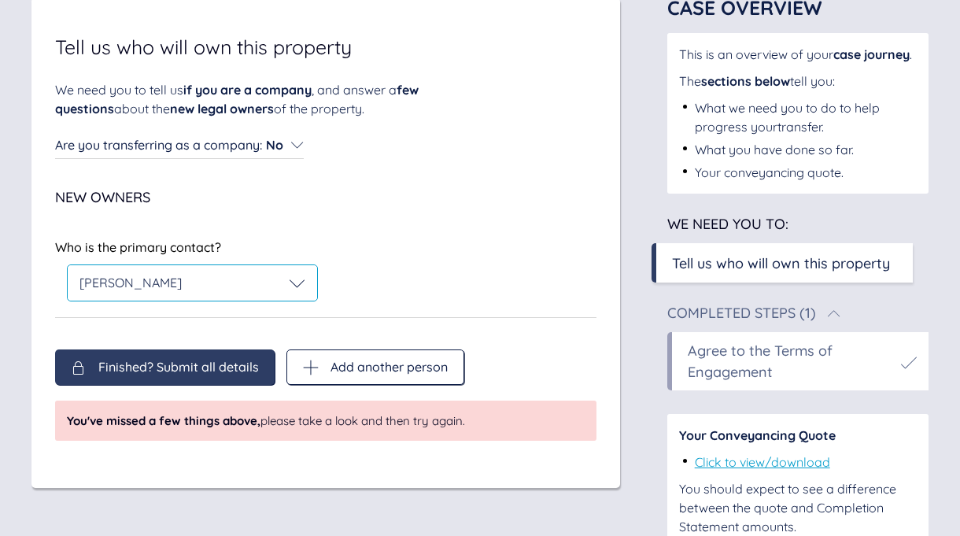
click at [213, 281] on div "[PERSON_NAME]" at bounding box center [193, 284] width 226 height 16
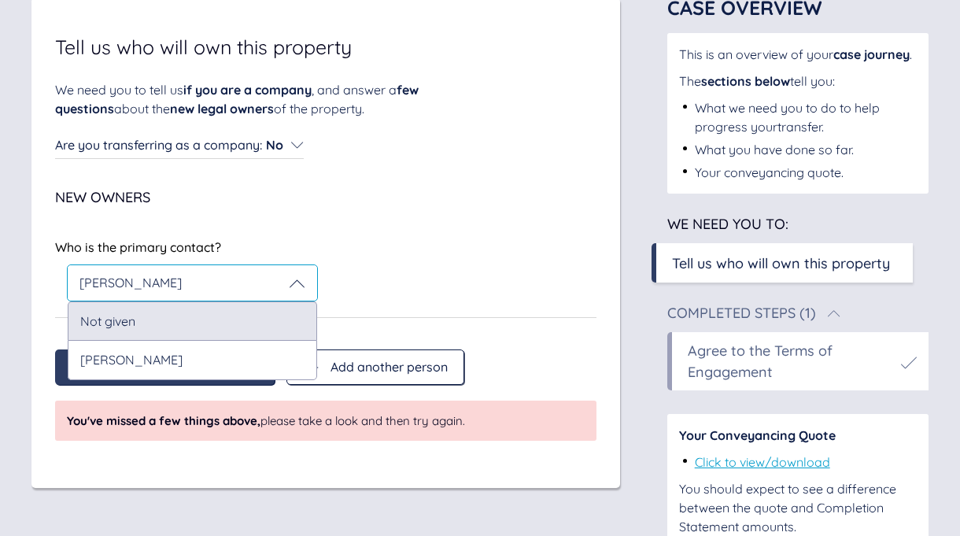
click at [183, 309] on div "Not given" at bounding box center [193, 321] width 250 height 39
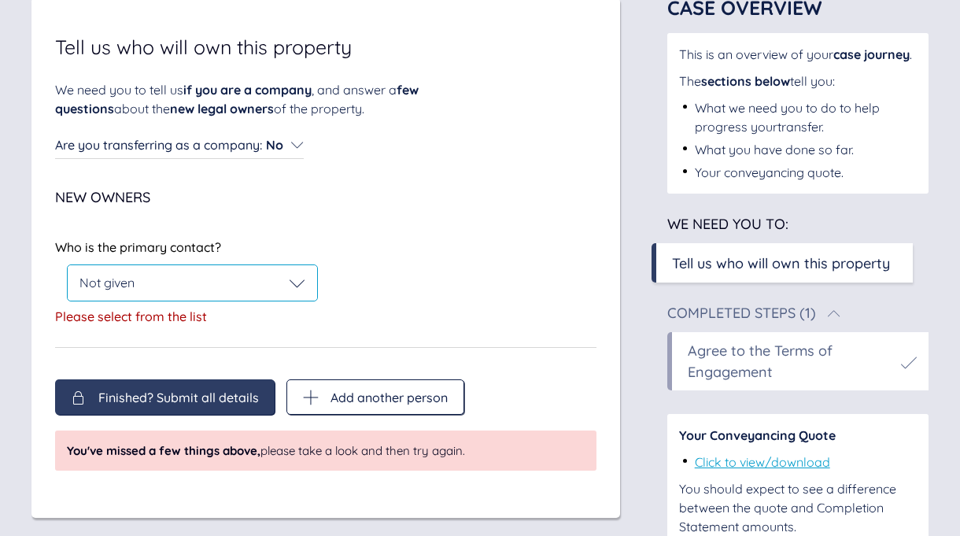
click at [297, 283] on icon at bounding box center [298, 284] width 16 height 16
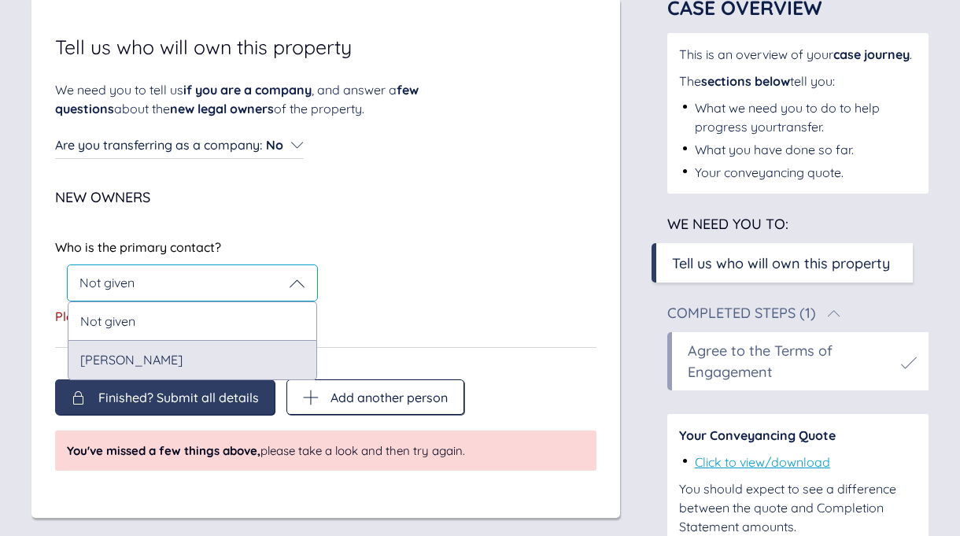
click at [188, 365] on div "[PERSON_NAME]" at bounding box center [193, 359] width 250 height 39
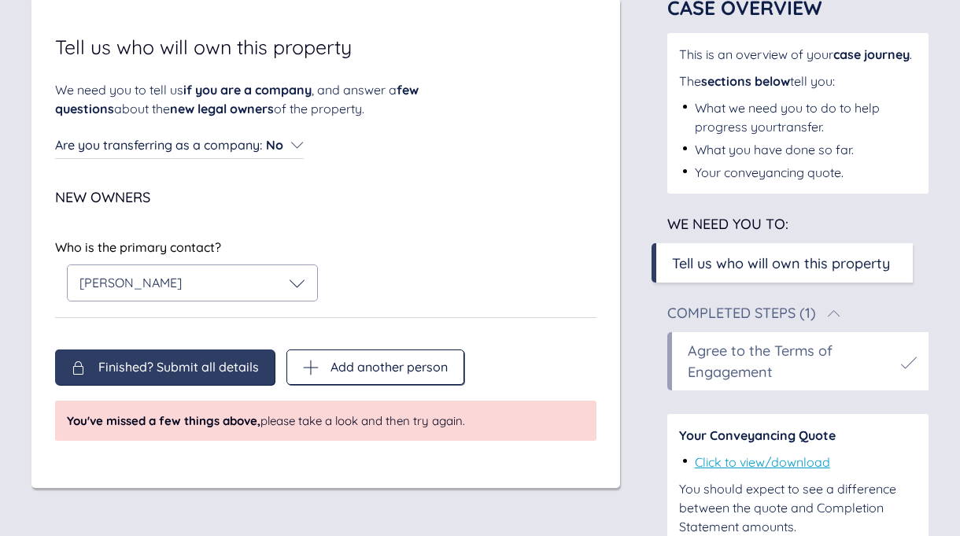
click at [188, 365] on div "Finished? Submit all details Add another person Finished? Submit all details Ad…" at bounding box center [326, 395] width 542 height 91
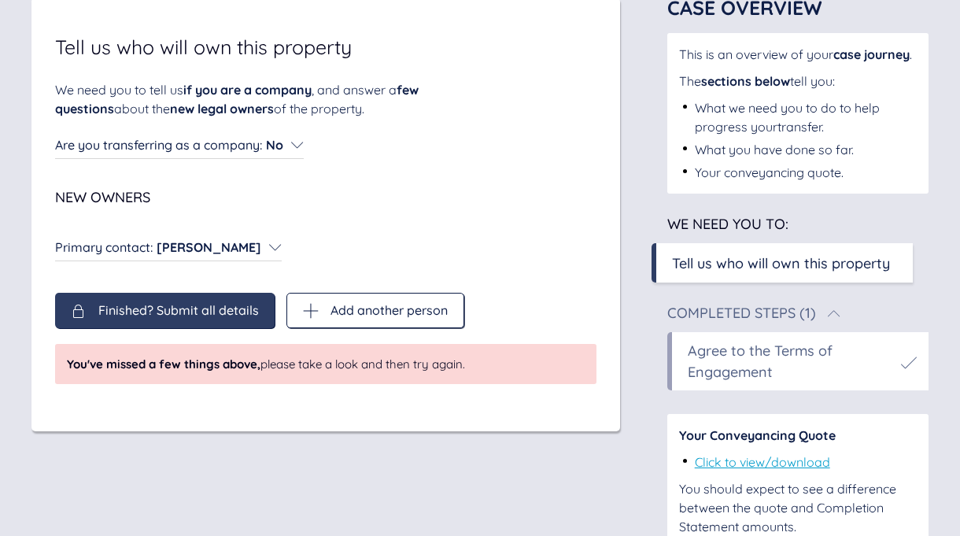
click at [192, 317] on span "Finished? Submit all details" at bounding box center [178, 310] width 161 height 14
click at [190, 306] on span "Finished? Submit all details" at bounding box center [178, 310] width 161 height 14
click at [190, 307] on span "Finished? Submit all details" at bounding box center [178, 310] width 161 height 14
click at [75, 314] on icon at bounding box center [79, 311] width 16 height 16
click at [76, 314] on icon at bounding box center [79, 311] width 16 height 16
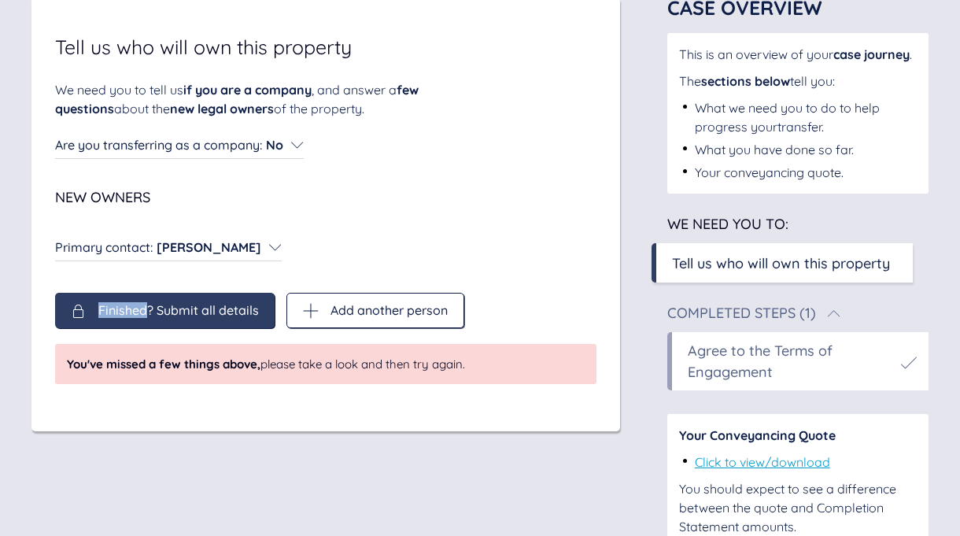
click at [76, 314] on icon at bounding box center [79, 311] width 16 height 16
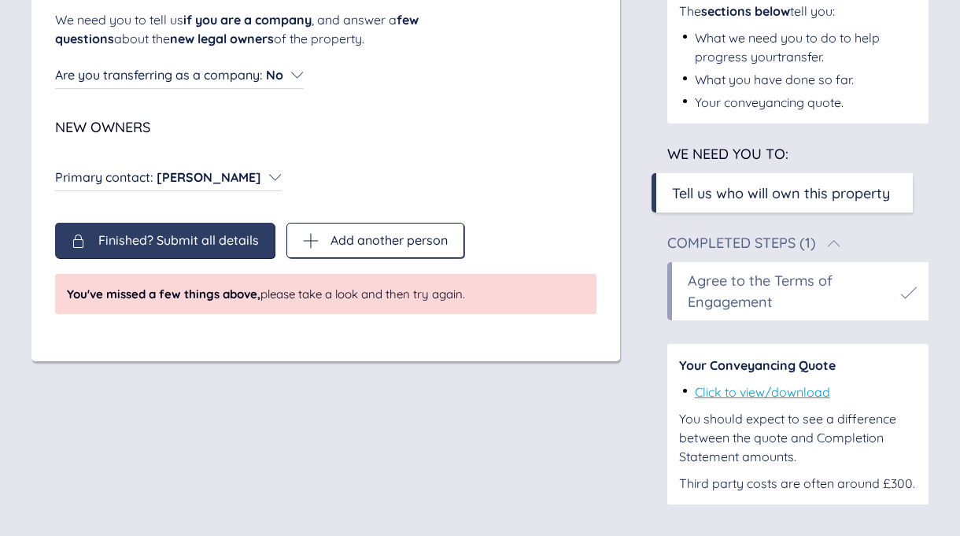
scroll to position [209, 0]
click at [774, 398] on link "Click to view/download" at bounding box center [762, 392] width 135 height 16
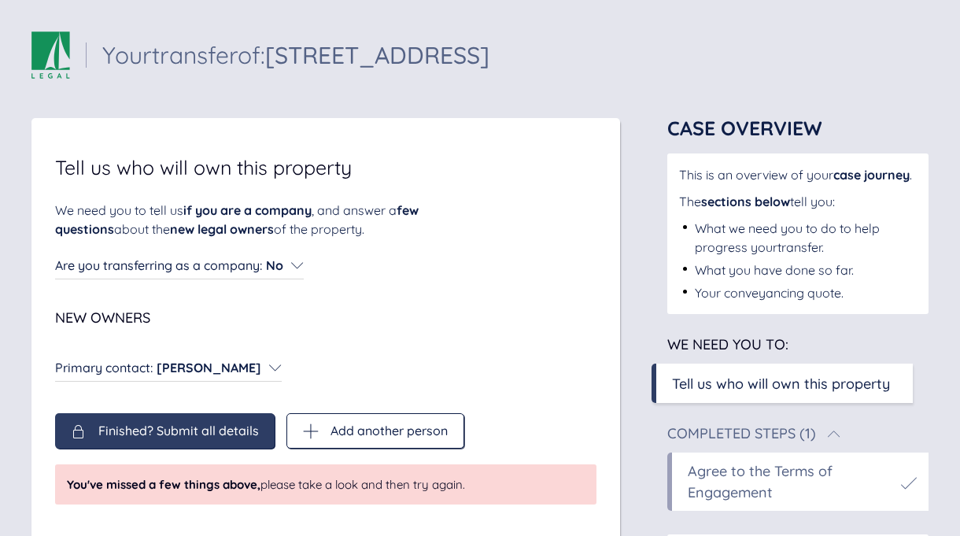
scroll to position [0, 0]
click at [154, 434] on span "Finished? Submit all details" at bounding box center [178, 431] width 161 height 14
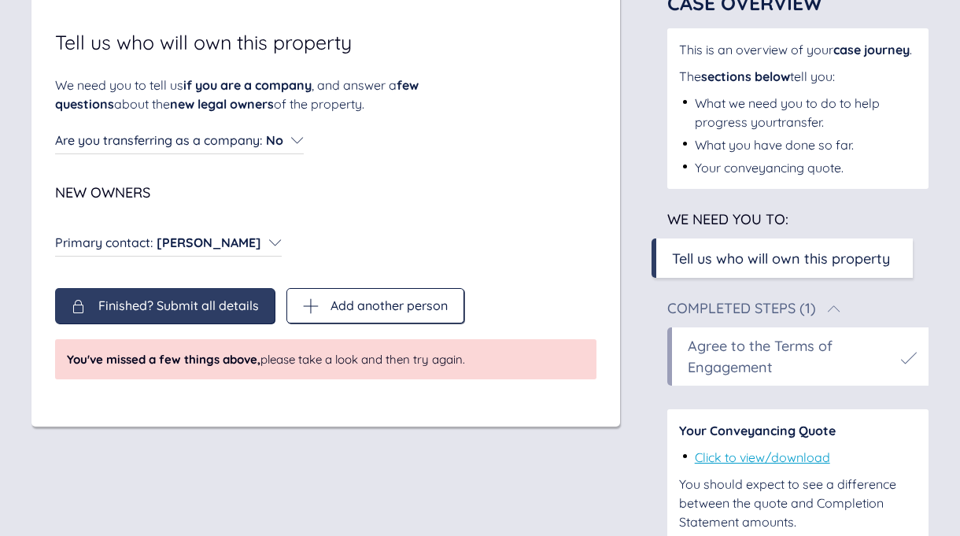
scroll to position [126, 0]
click at [745, 268] on div "Tell us who will own this property" at bounding box center [781, 257] width 218 height 21
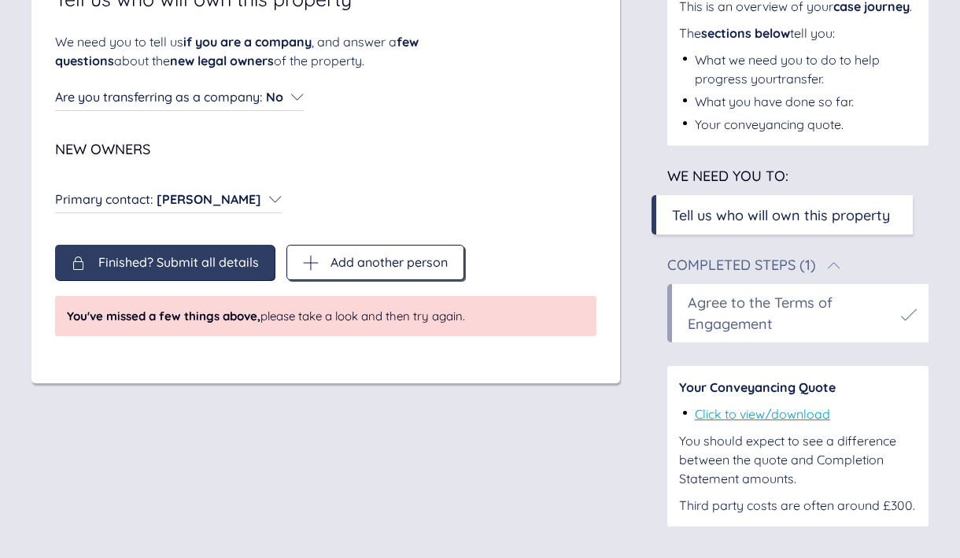
scroll to position [187, 0]
click at [406, 255] on span "Add another person" at bounding box center [389, 262] width 117 height 14
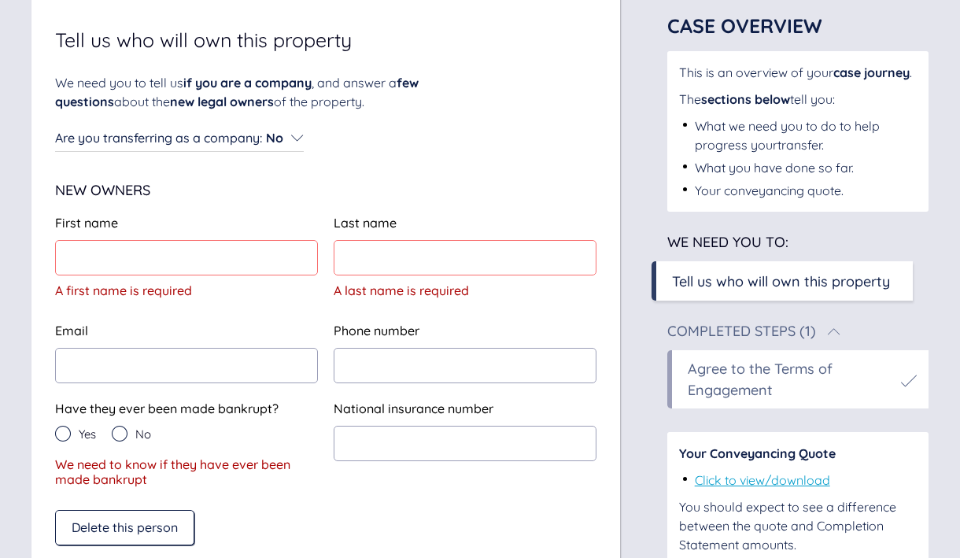
scroll to position [134, 0]
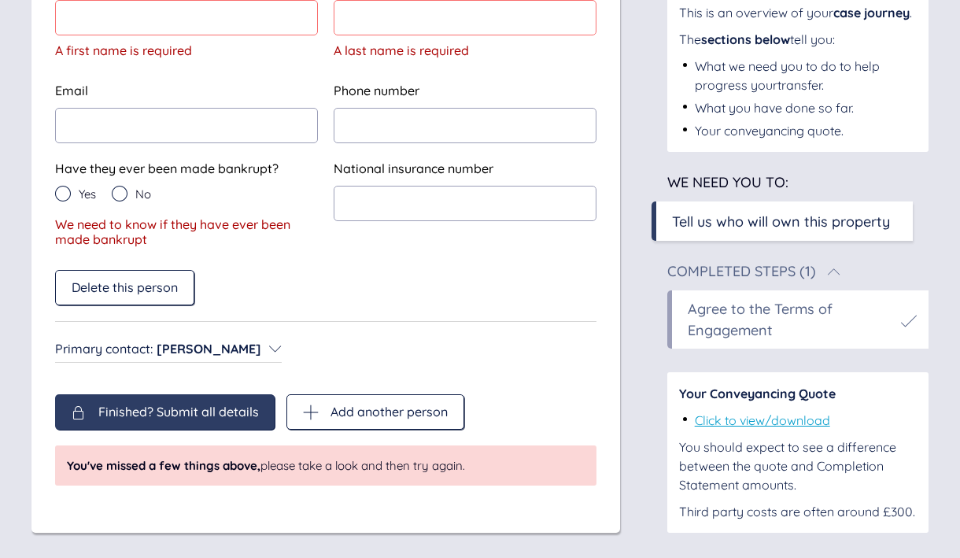
click at [146, 409] on span "Finished? Submit all details" at bounding box center [178, 412] width 161 height 14
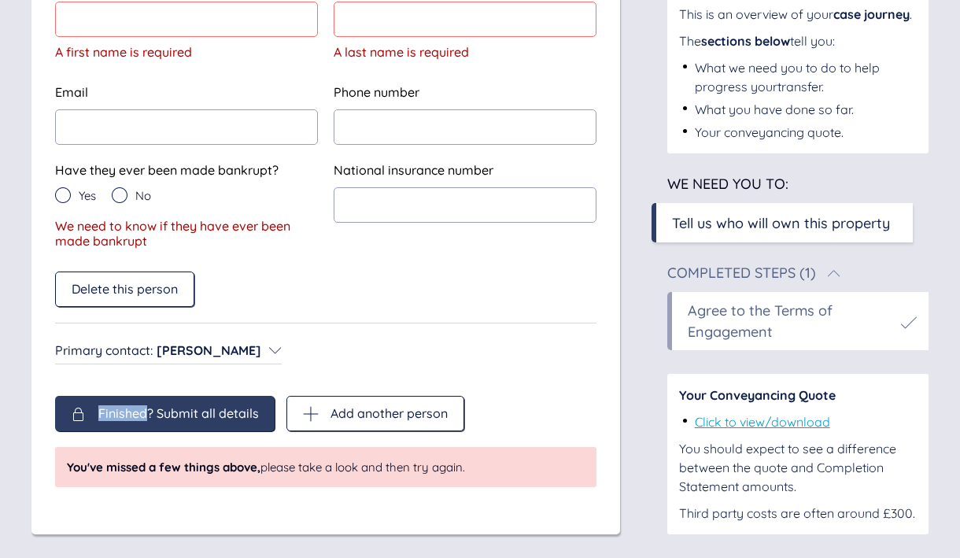
click at [149, 404] on div "Finished? Submit all details" at bounding box center [165, 413] width 220 height 35
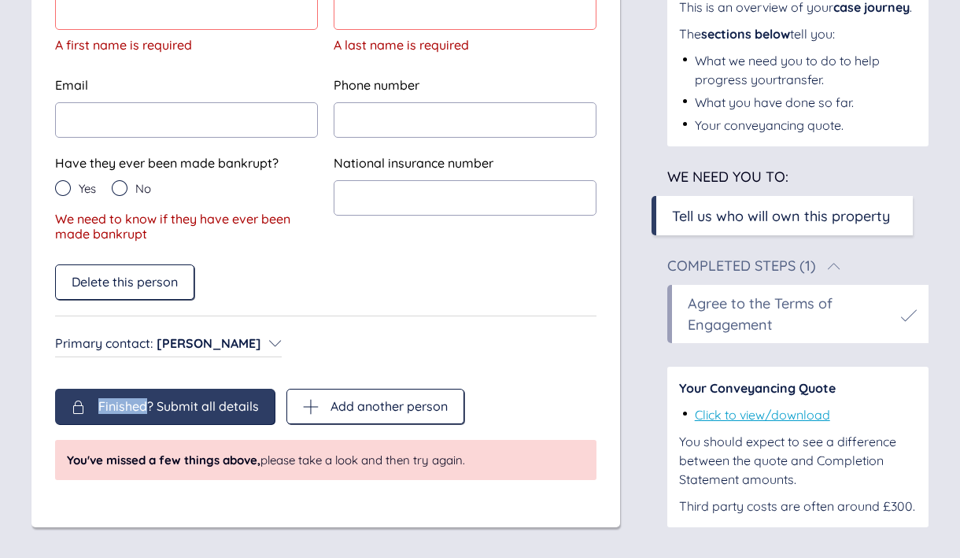
scroll to position [373, 0]
click at [145, 288] on span "Delete this person" at bounding box center [125, 282] width 106 height 14
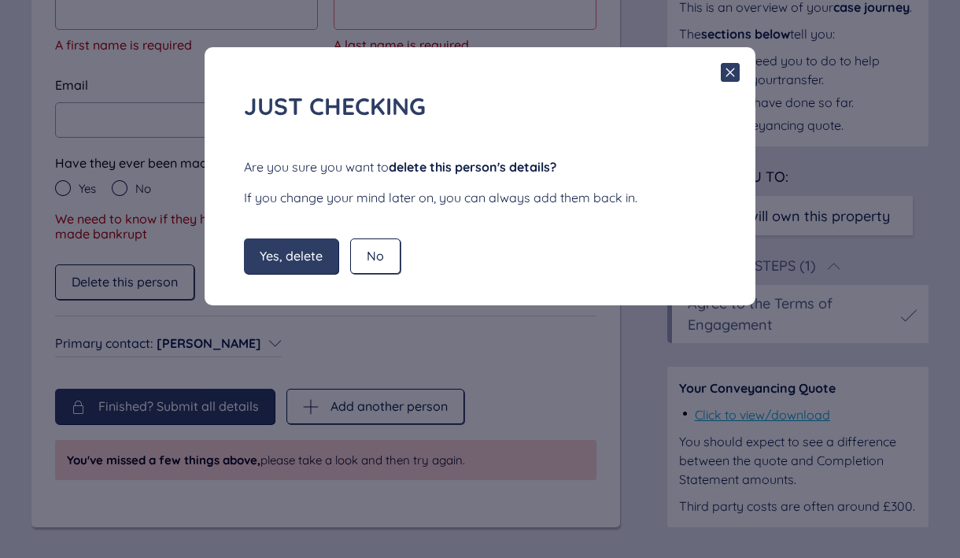
click at [291, 254] on span "Yes, delete" at bounding box center [291, 256] width 63 height 14
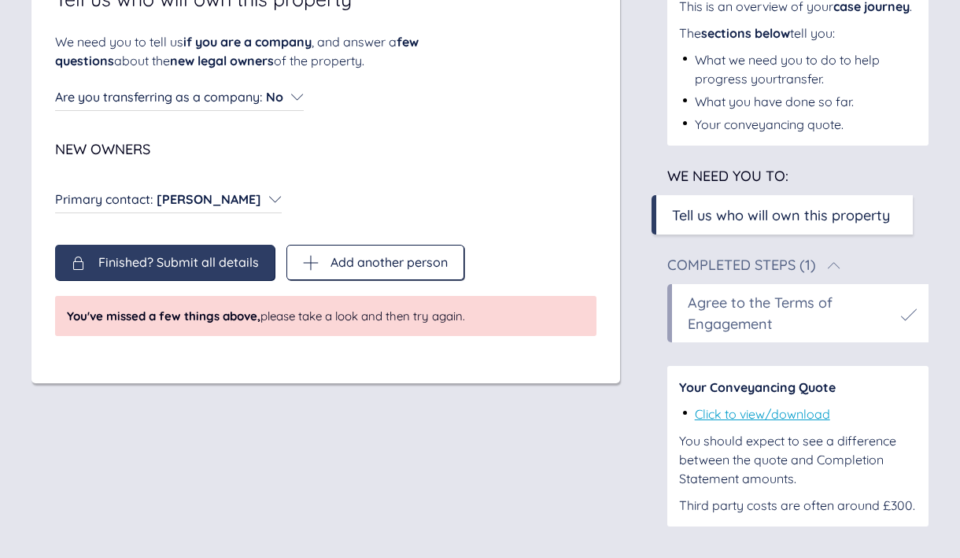
scroll to position [187, 0]
click at [197, 255] on span "Finished? Submit all details" at bounding box center [178, 262] width 161 height 14
